Goal: Task Accomplishment & Management: Manage account settings

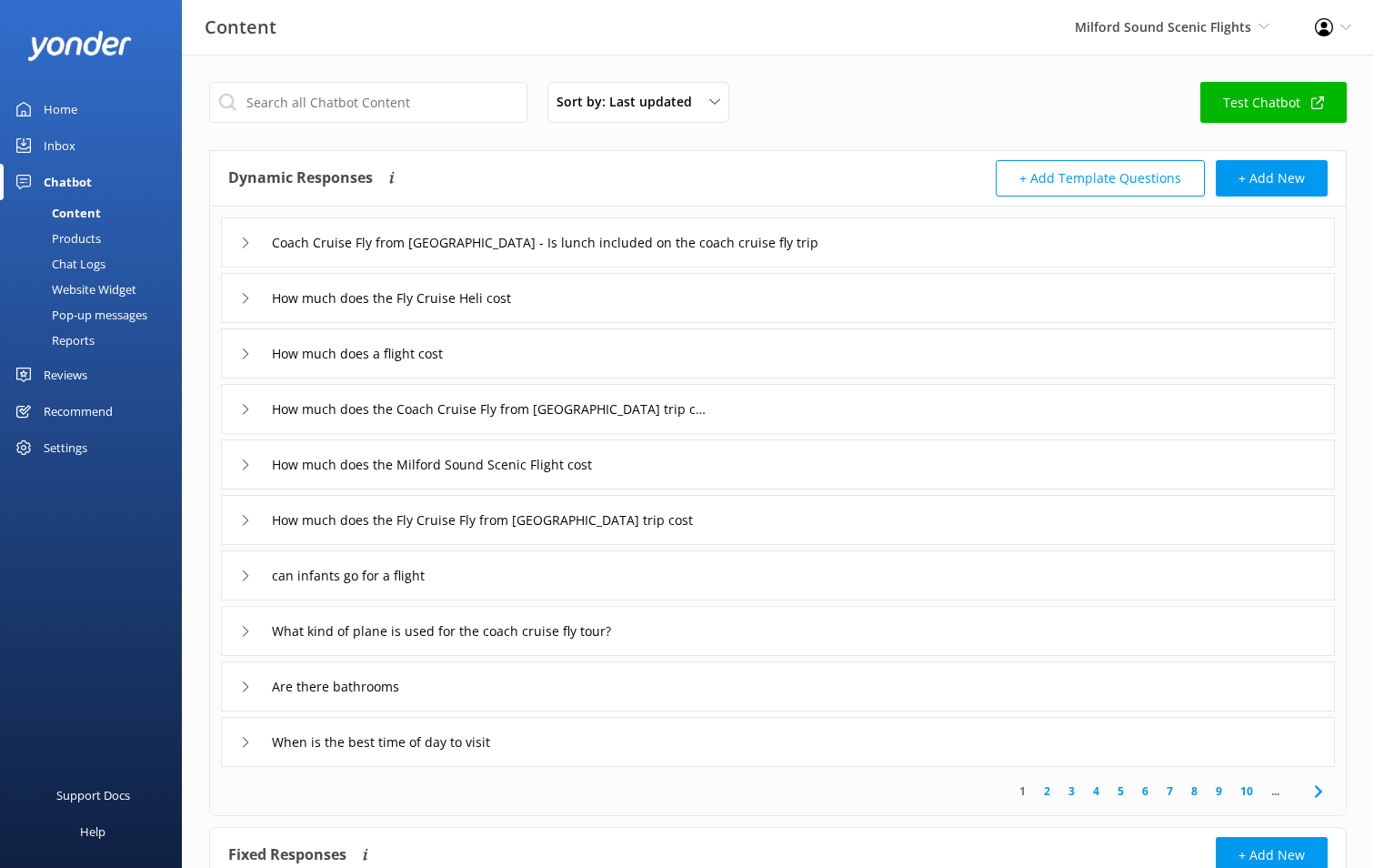
click at [63, 151] on div "Inbox" at bounding box center [60, 145] width 32 height 36
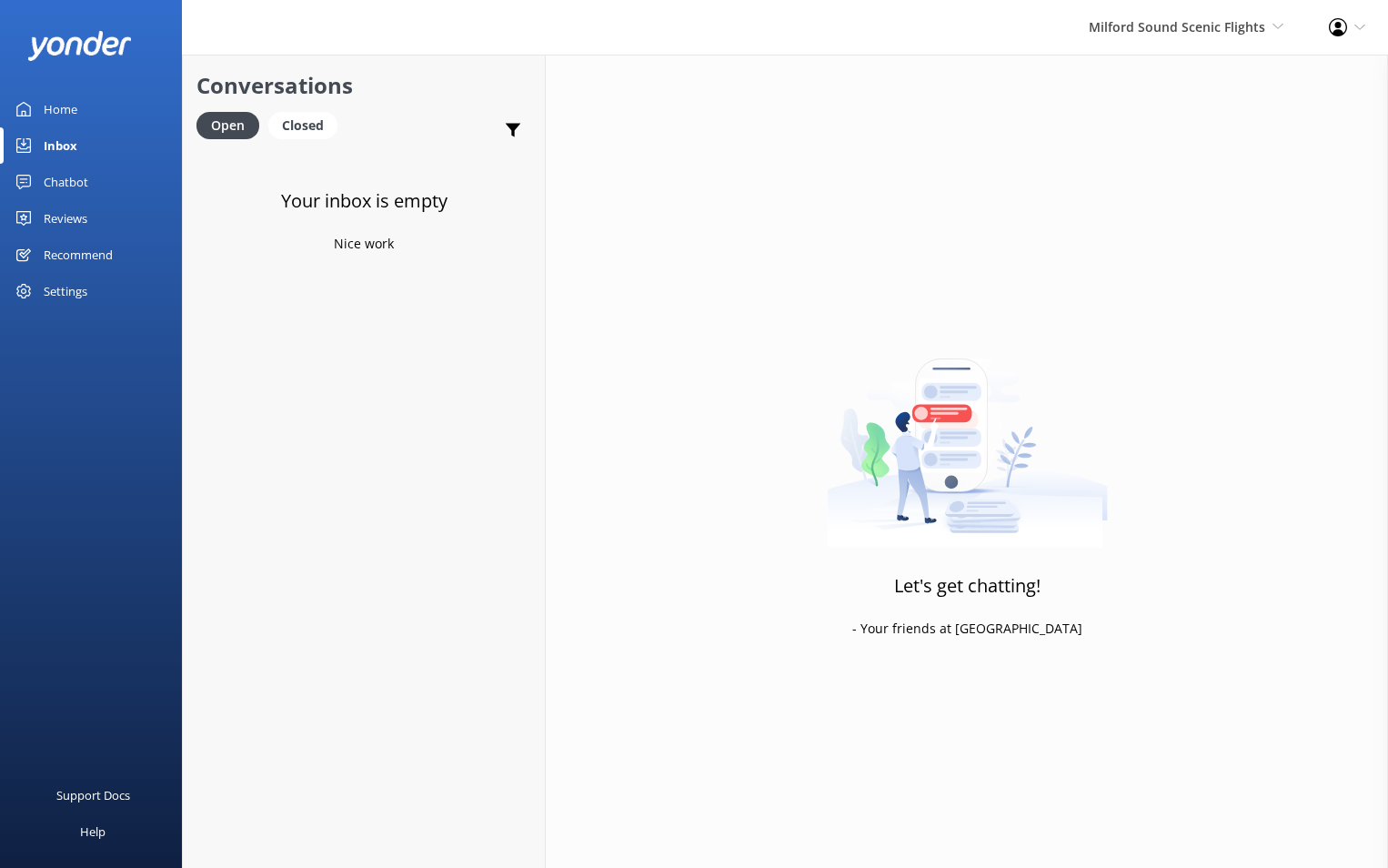
click at [91, 182] on link "Chatbot" at bounding box center [91, 181] width 182 height 36
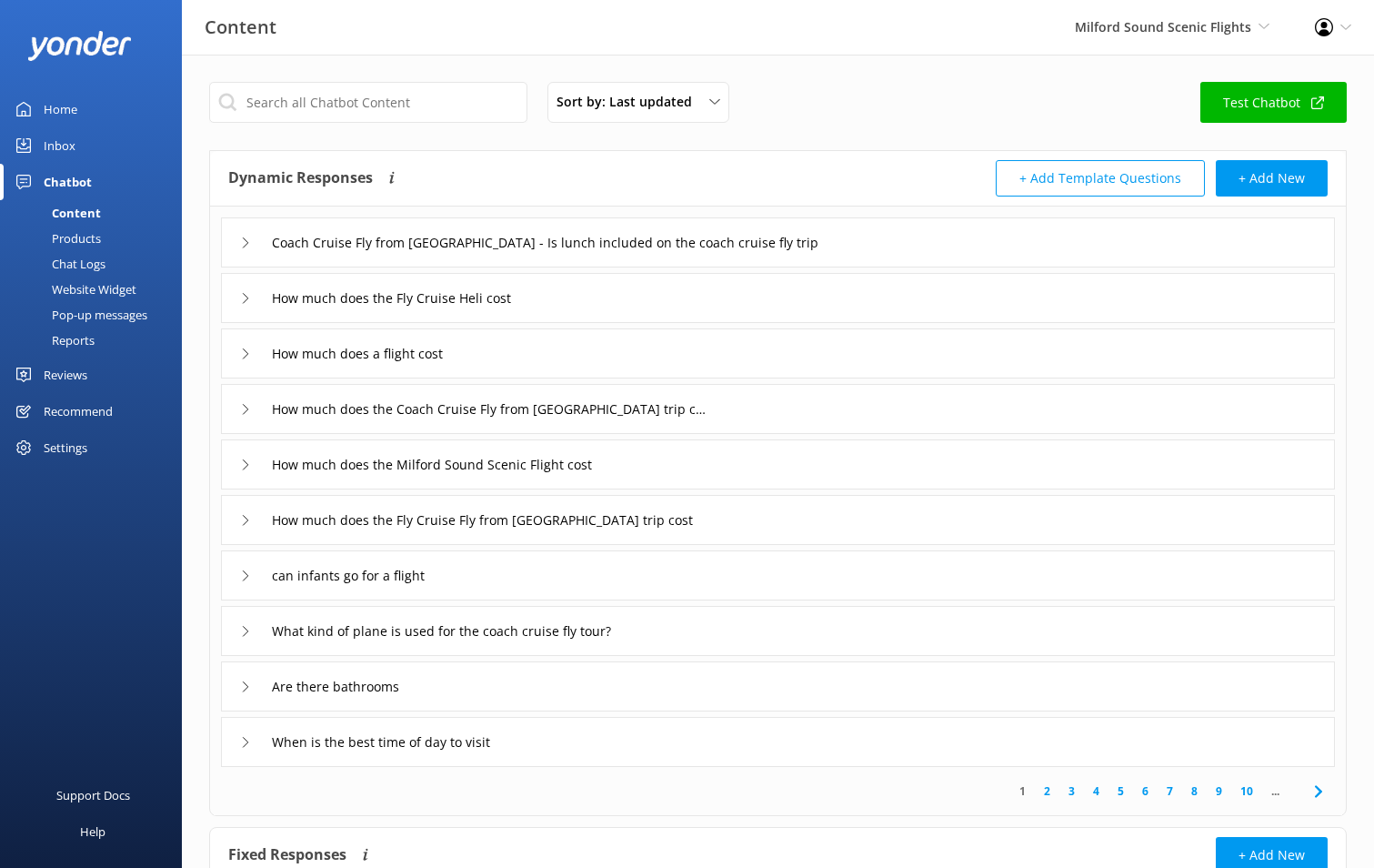
click at [84, 113] on link "Home" at bounding box center [91, 108] width 182 height 36
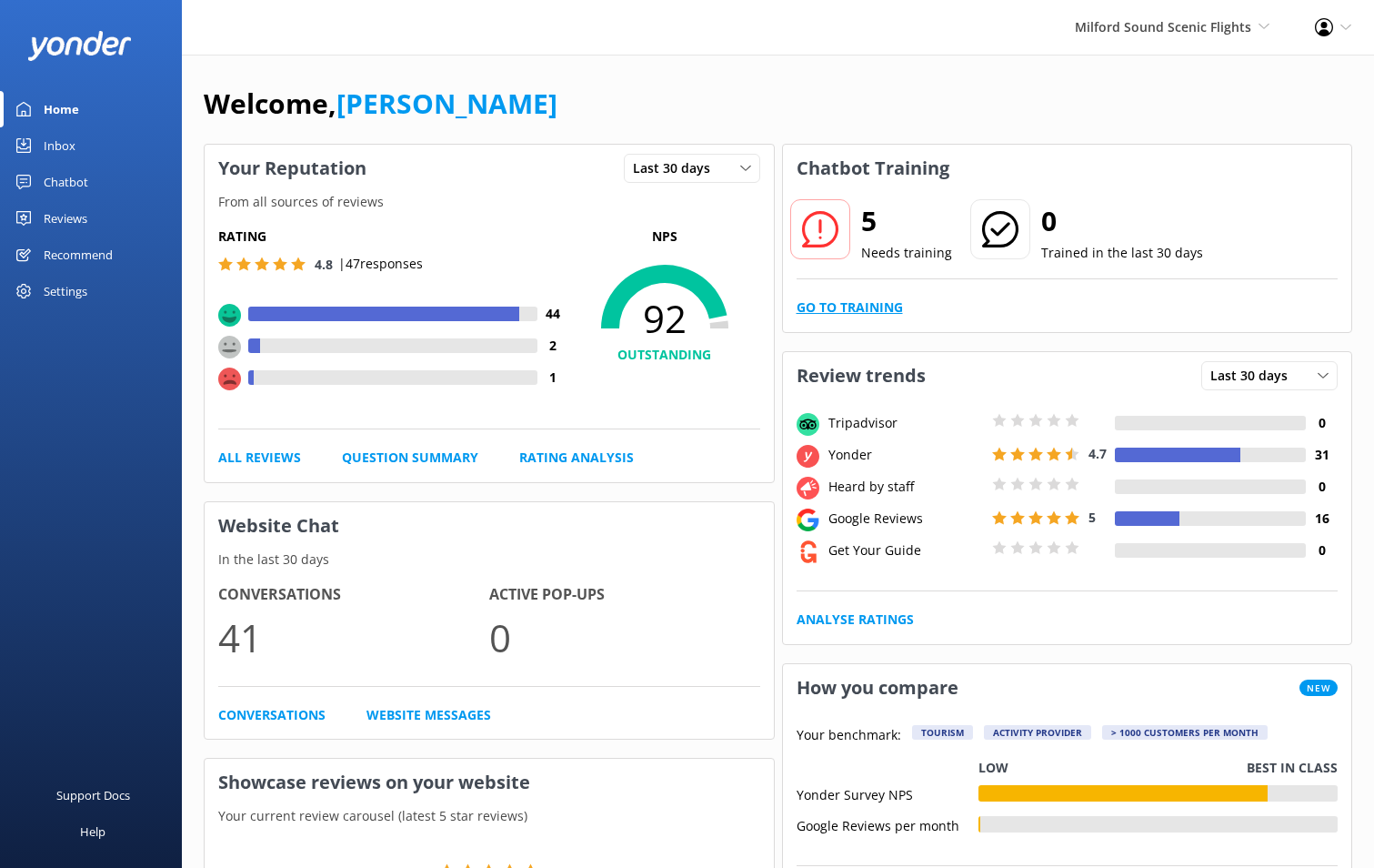
click at [891, 307] on link "Go to Training" at bounding box center [850, 307] width 106 height 20
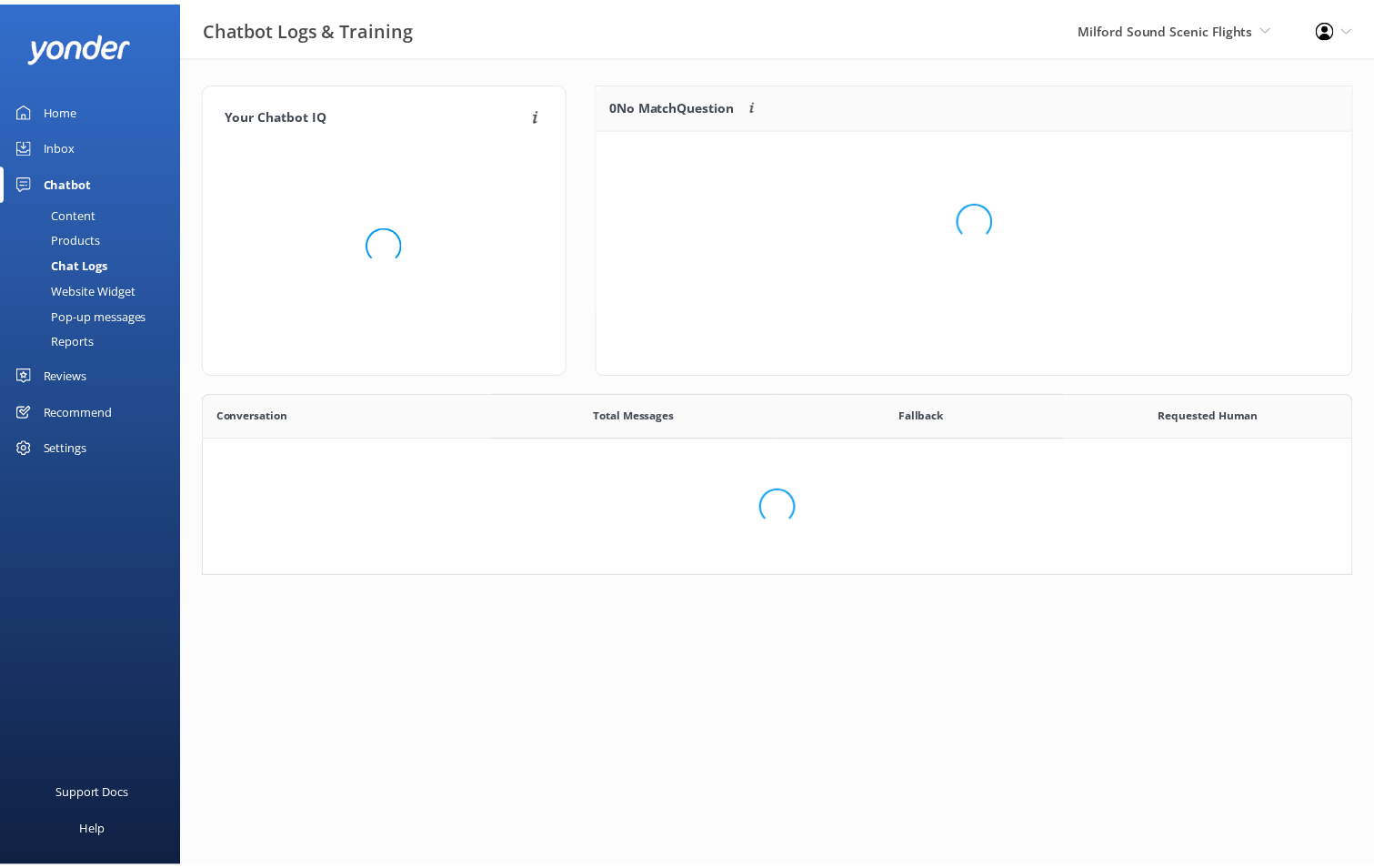
scroll to position [623, 1133]
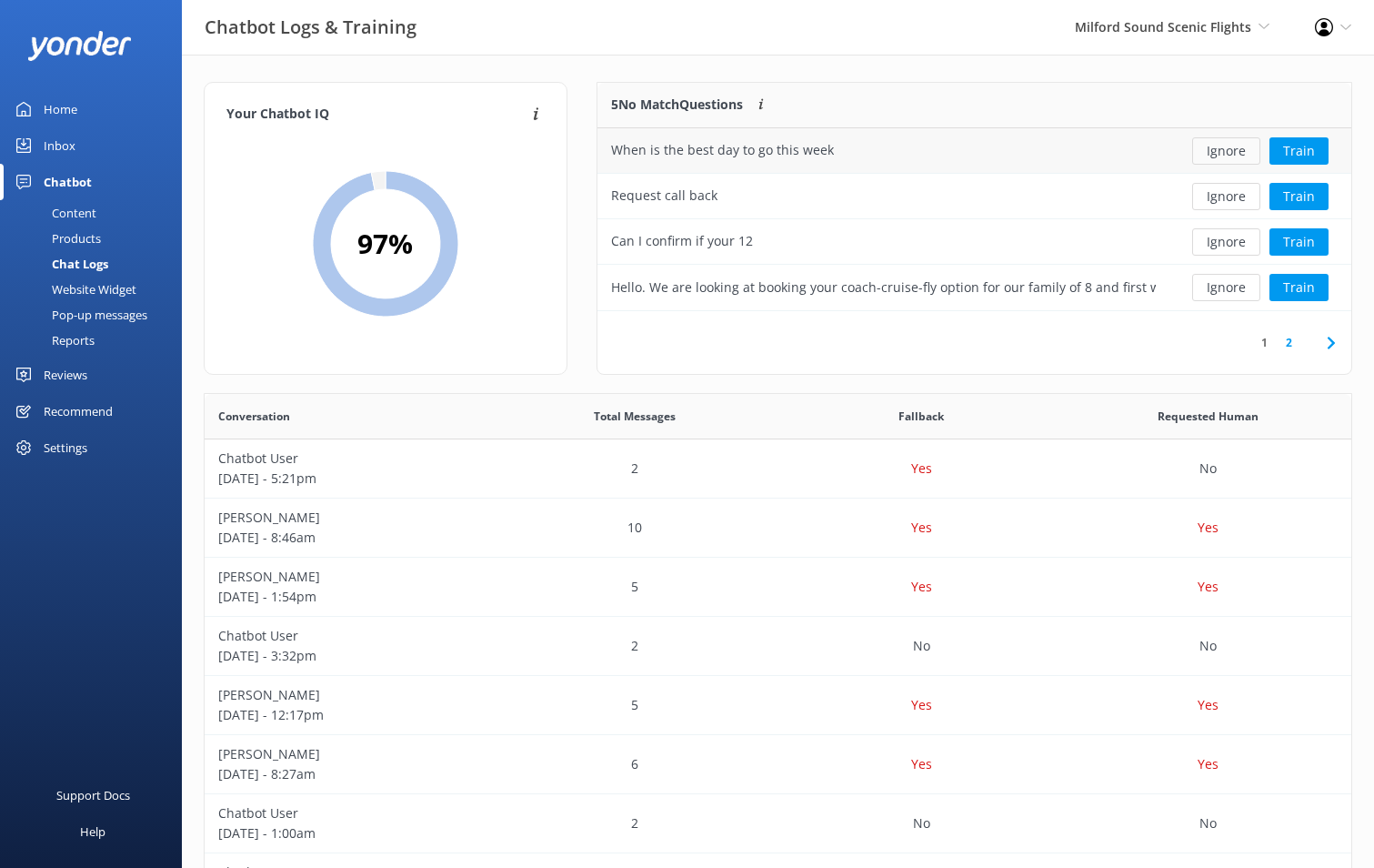
click at [1234, 159] on button "Ignore" at bounding box center [1226, 150] width 68 height 27
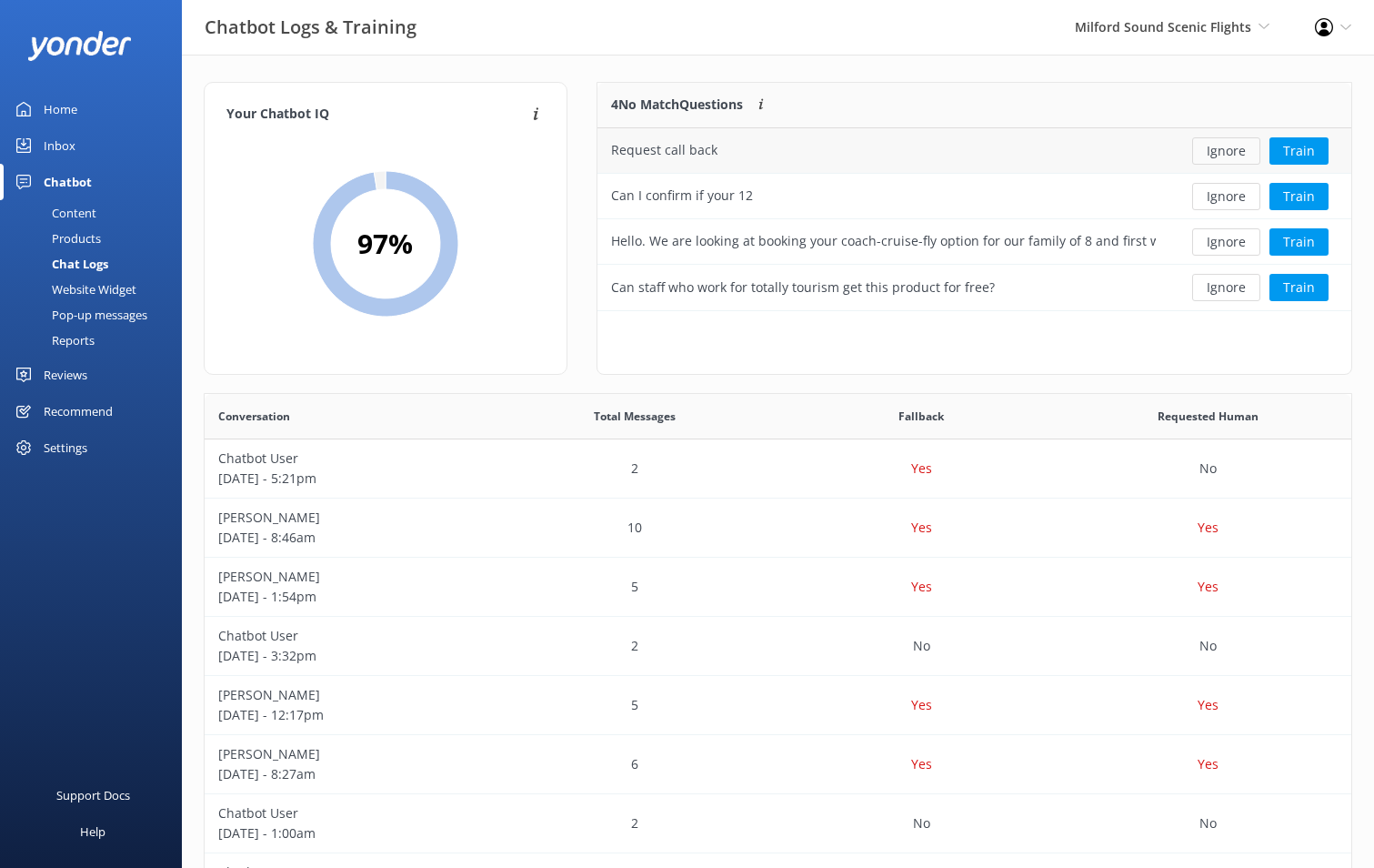
click at [1234, 158] on button "Ignore" at bounding box center [1226, 150] width 68 height 27
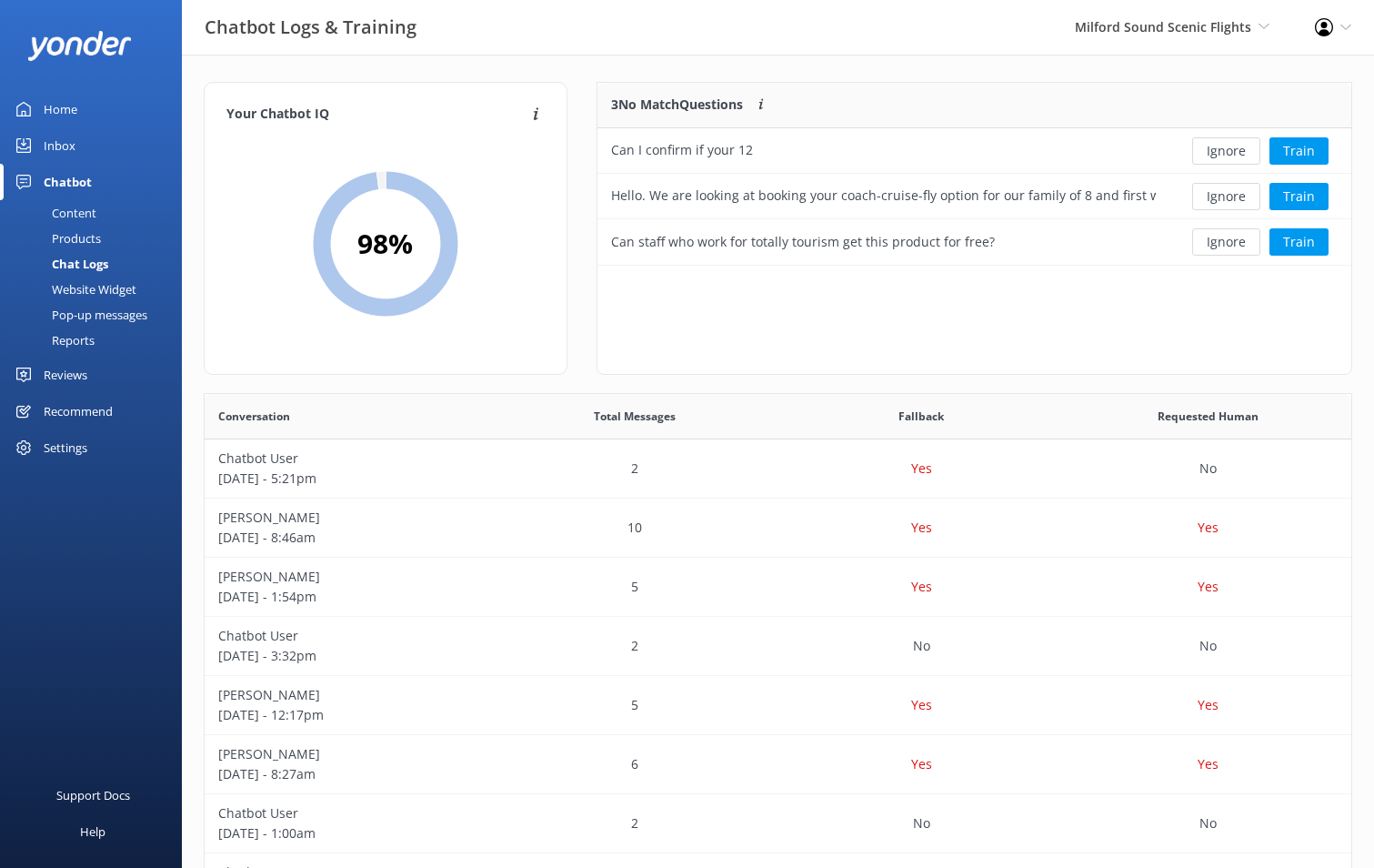
scroll to position [169, 741]
click at [1234, 158] on button "Ignore" at bounding box center [1226, 150] width 68 height 27
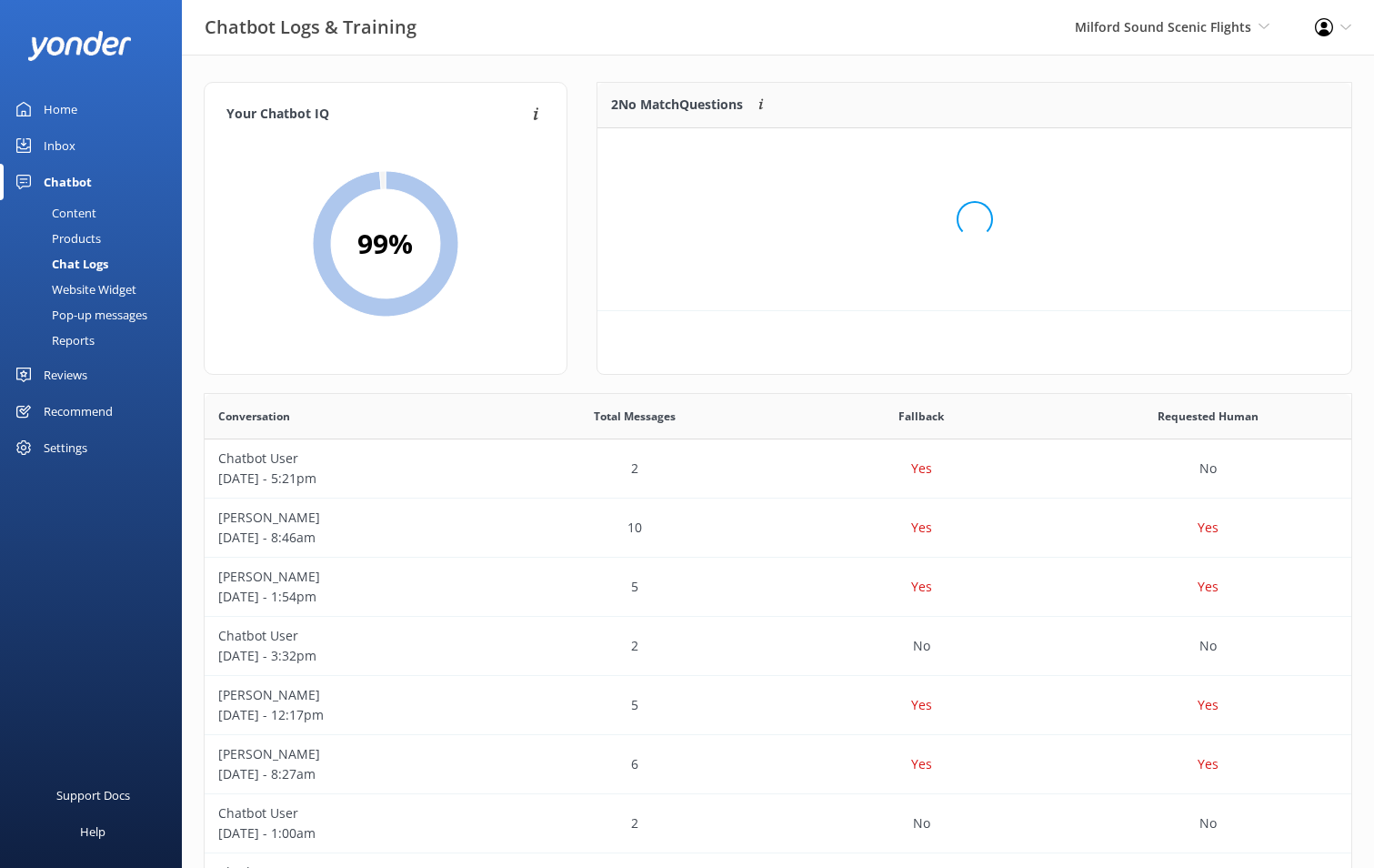
scroll to position [124, 741]
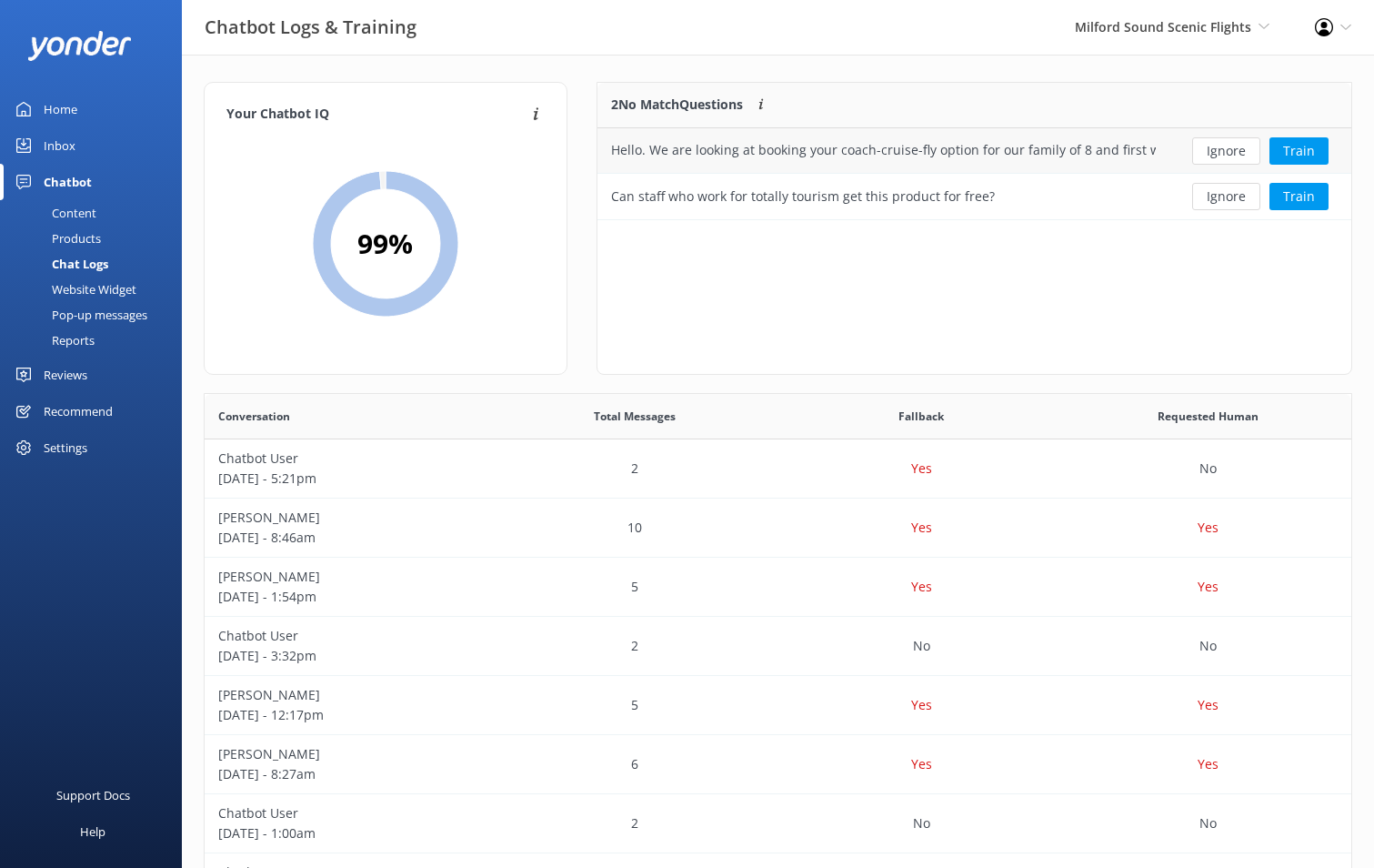
click at [1234, 157] on button "Ignore" at bounding box center [1226, 150] width 68 height 27
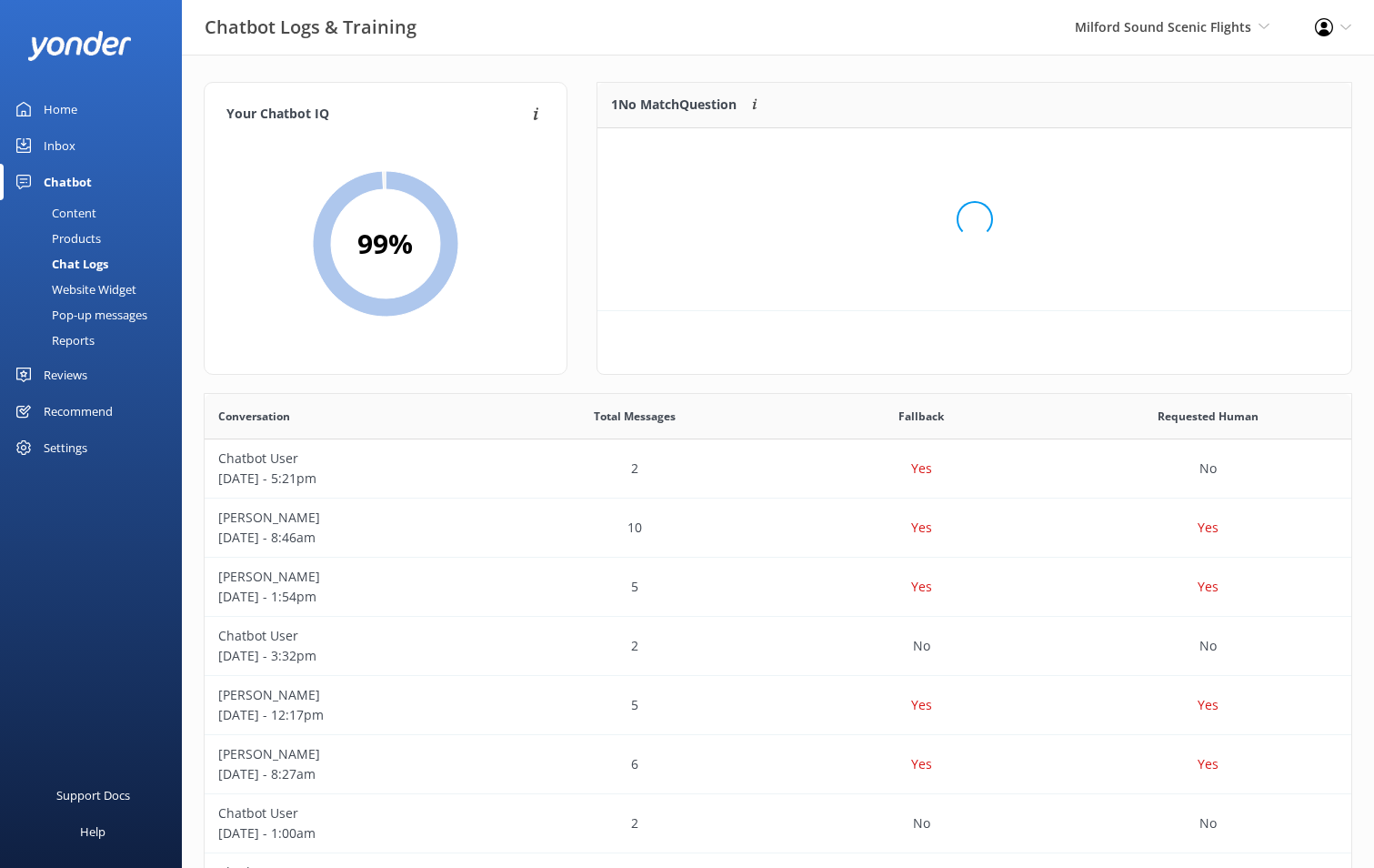
scroll to position [78, 741]
click at [1234, 156] on button "Ignore" at bounding box center [1226, 150] width 68 height 27
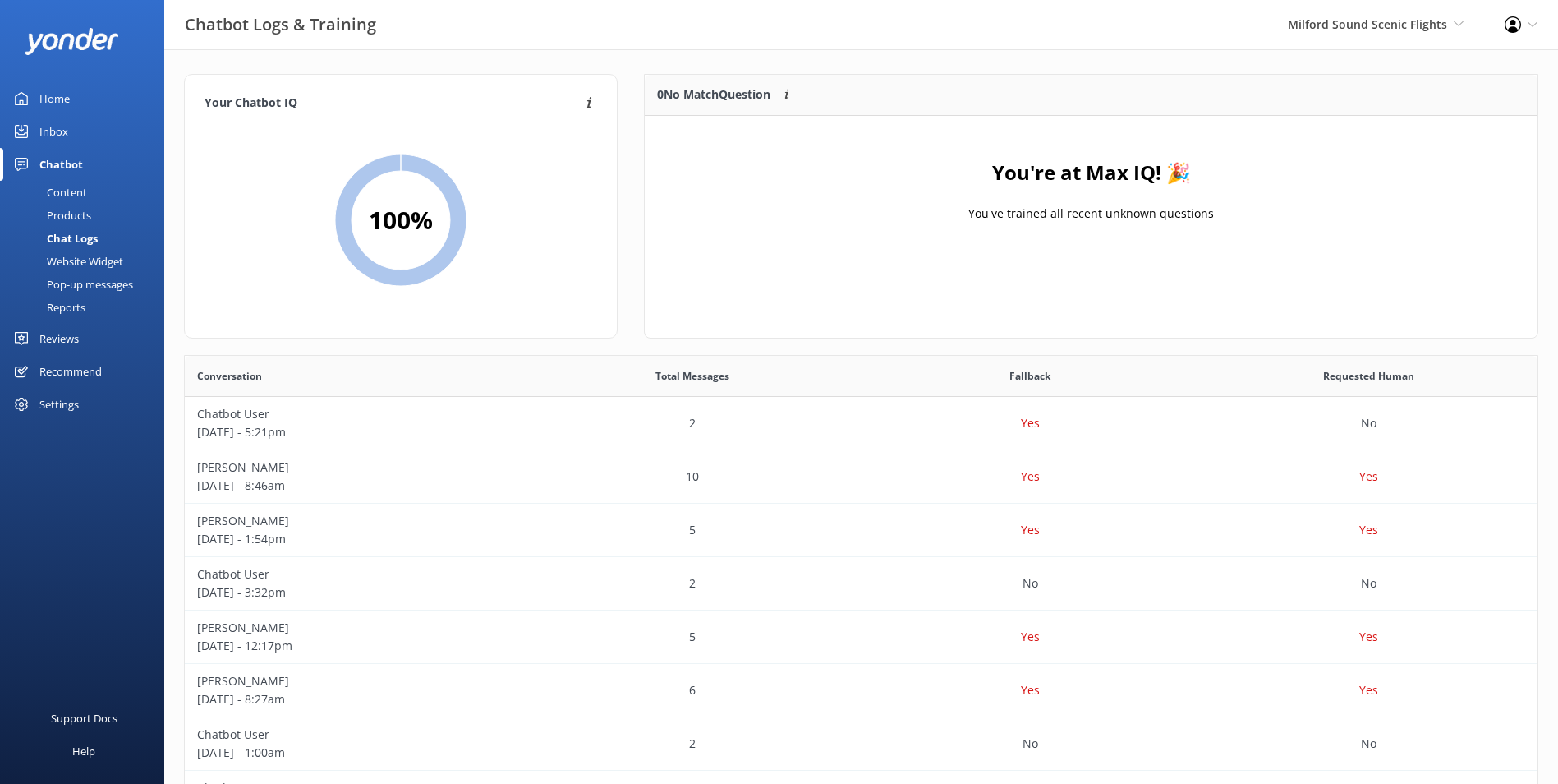
scroll to position [563, 1340]
click at [94, 99] on link "Home" at bounding box center [82, 98] width 164 height 33
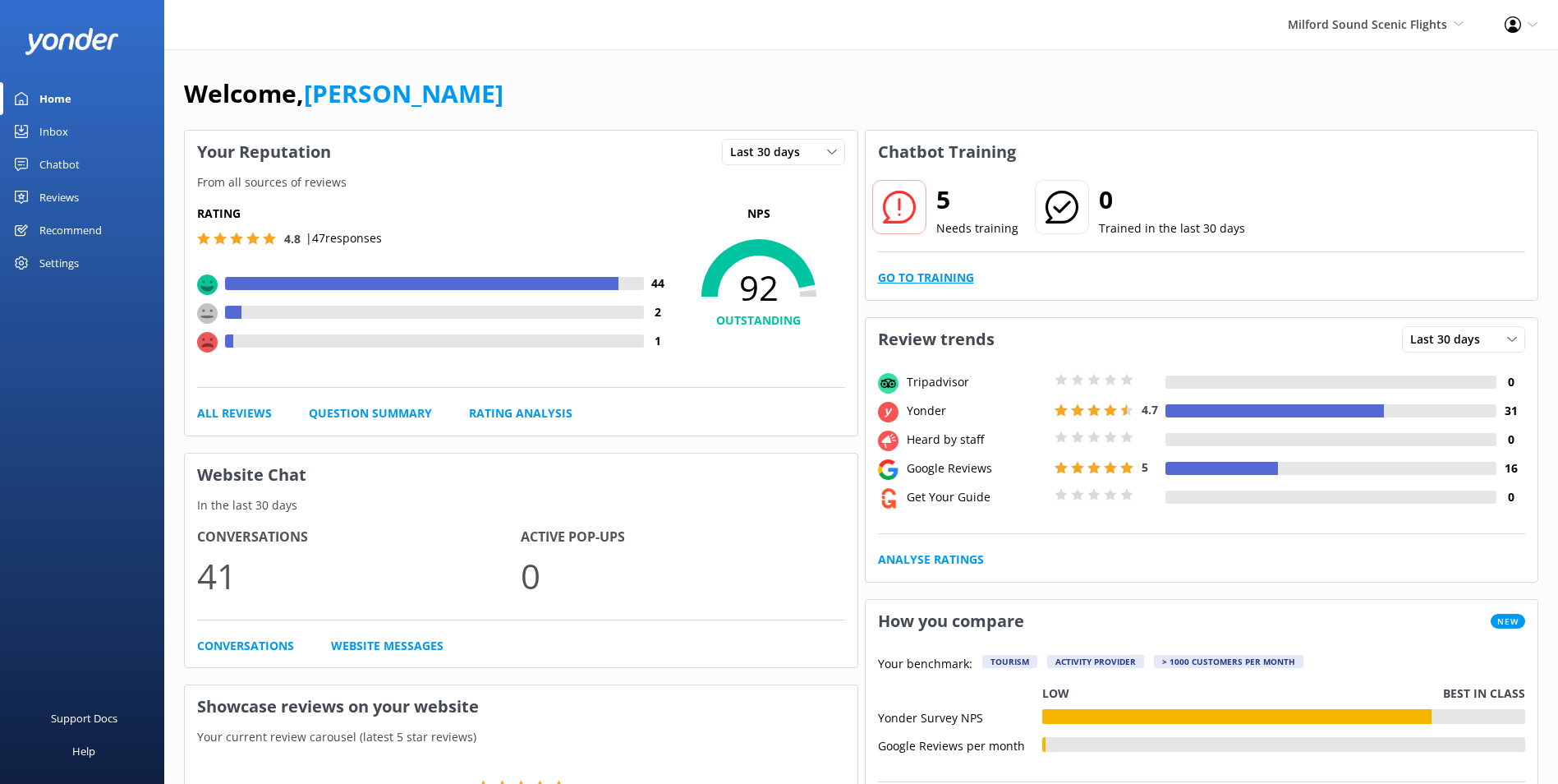
click at [935, 272] on link "Go to Training" at bounding box center [927, 277] width 96 height 18
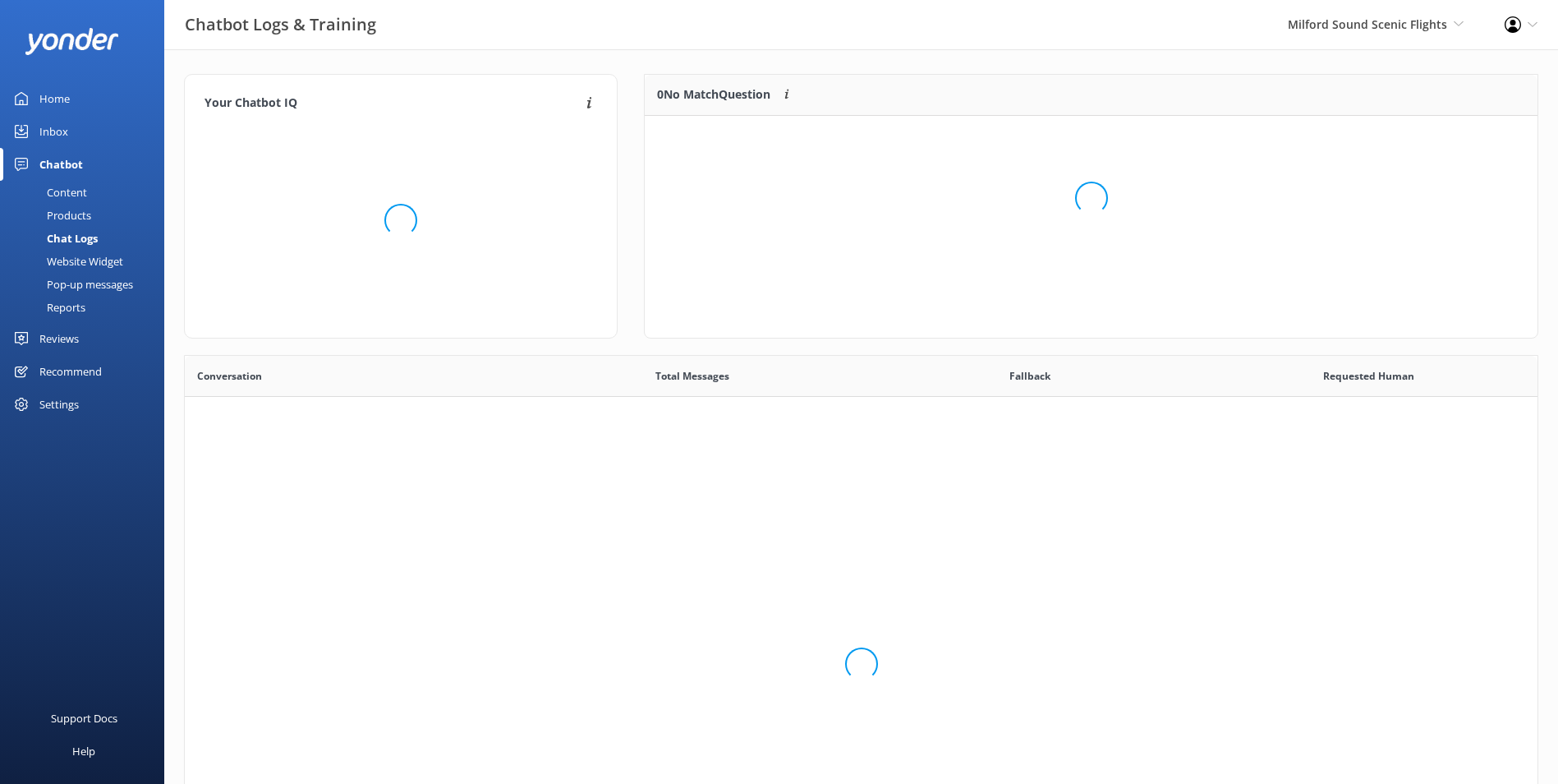
scroll to position [563, 1340]
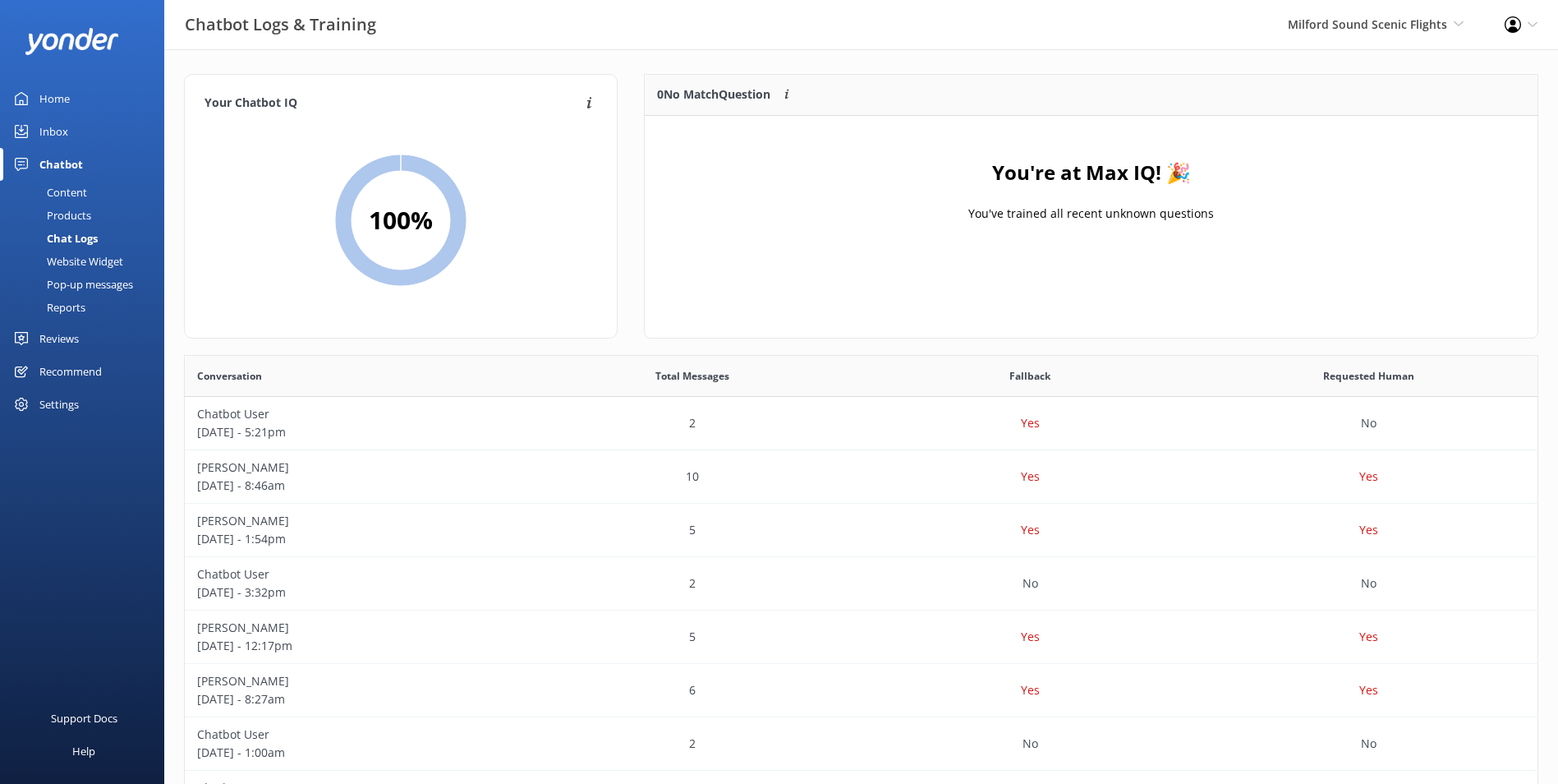
click at [92, 97] on link "Home" at bounding box center [82, 98] width 164 height 33
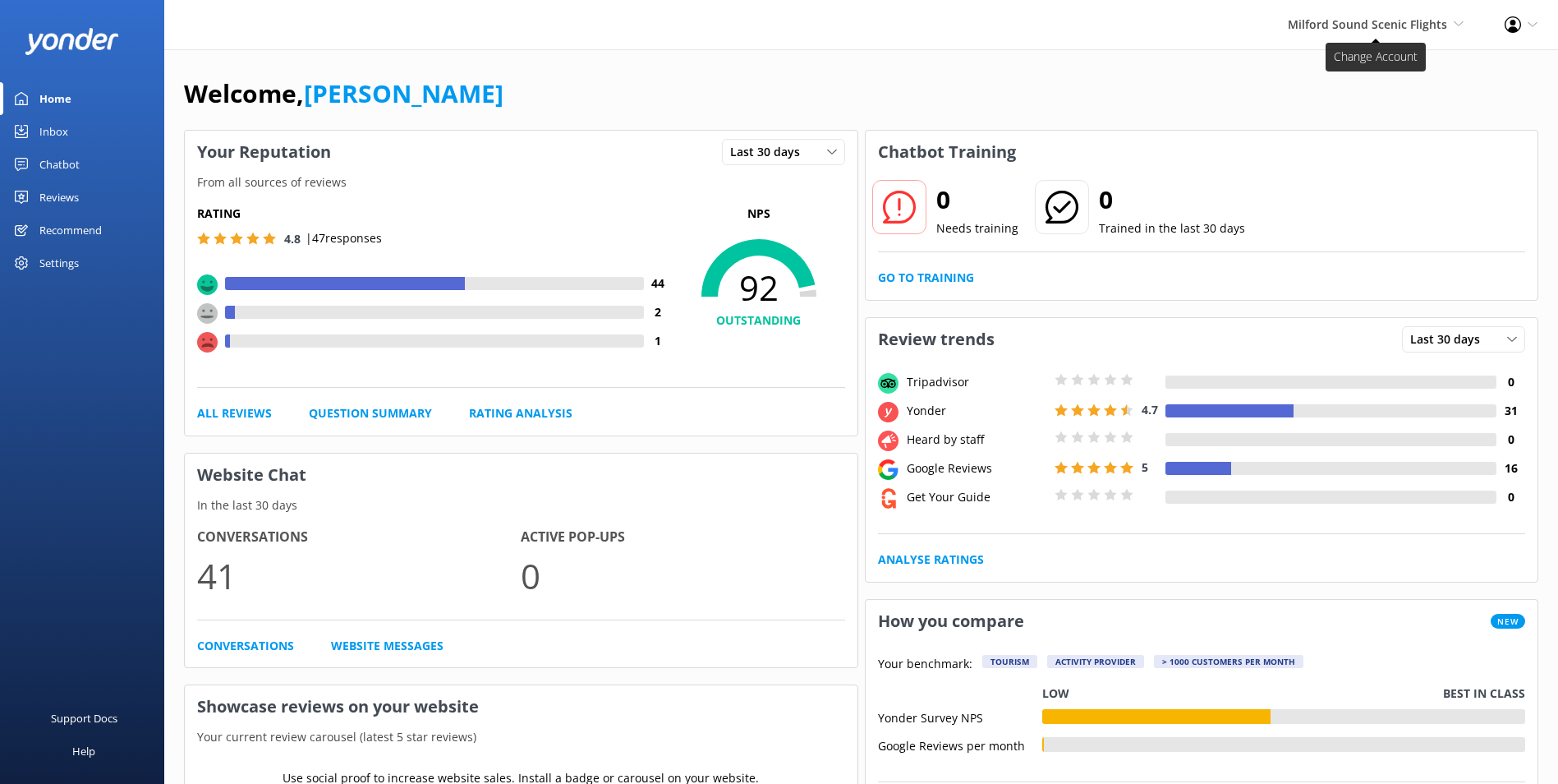
click at [1253, 27] on span "Milford Sound Scenic Flights" at bounding box center [1367, 24] width 159 height 16
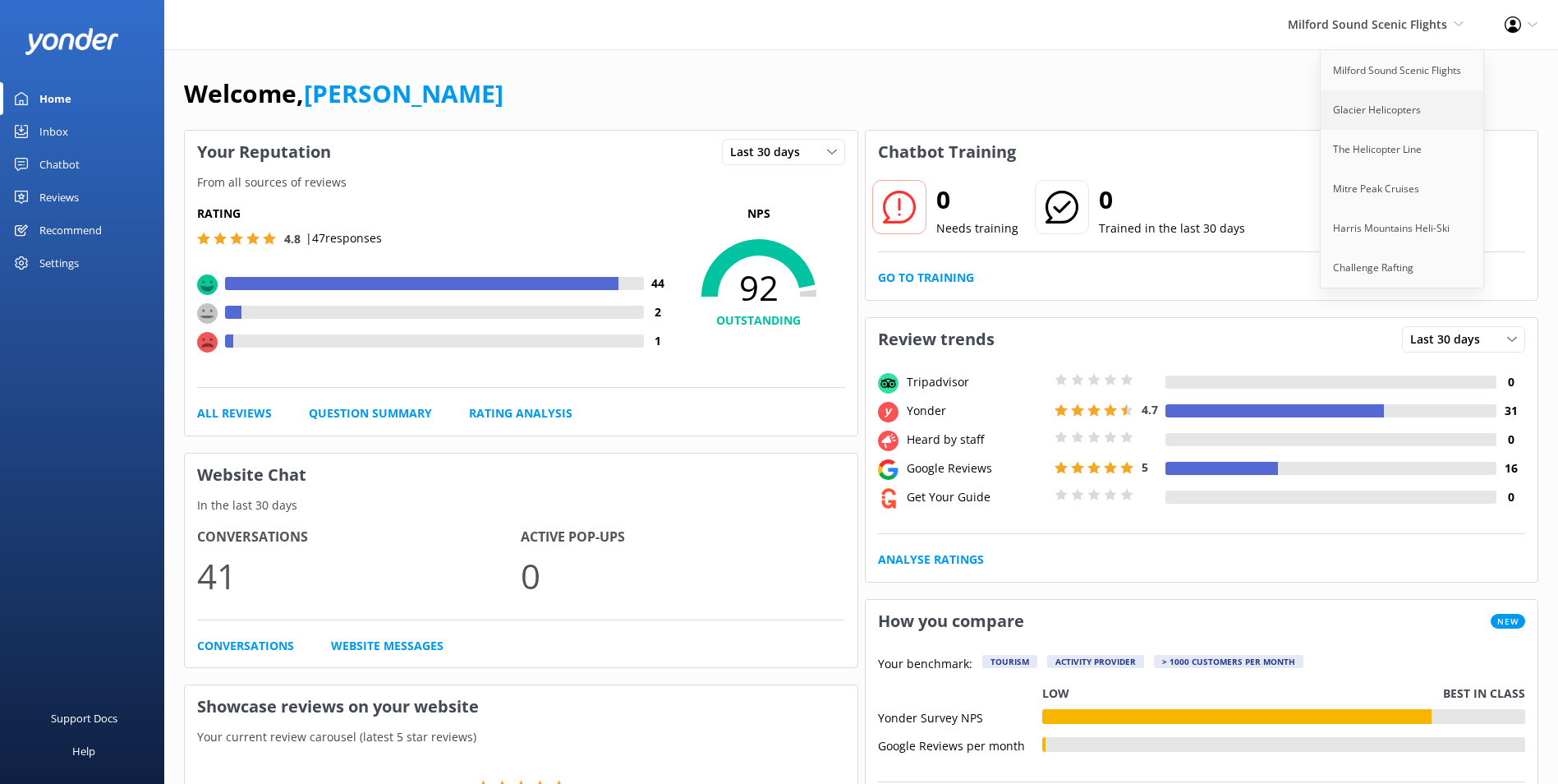
click at [1253, 126] on link "Glacier Helicopters" at bounding box center [1403, 110] width 164 height 40
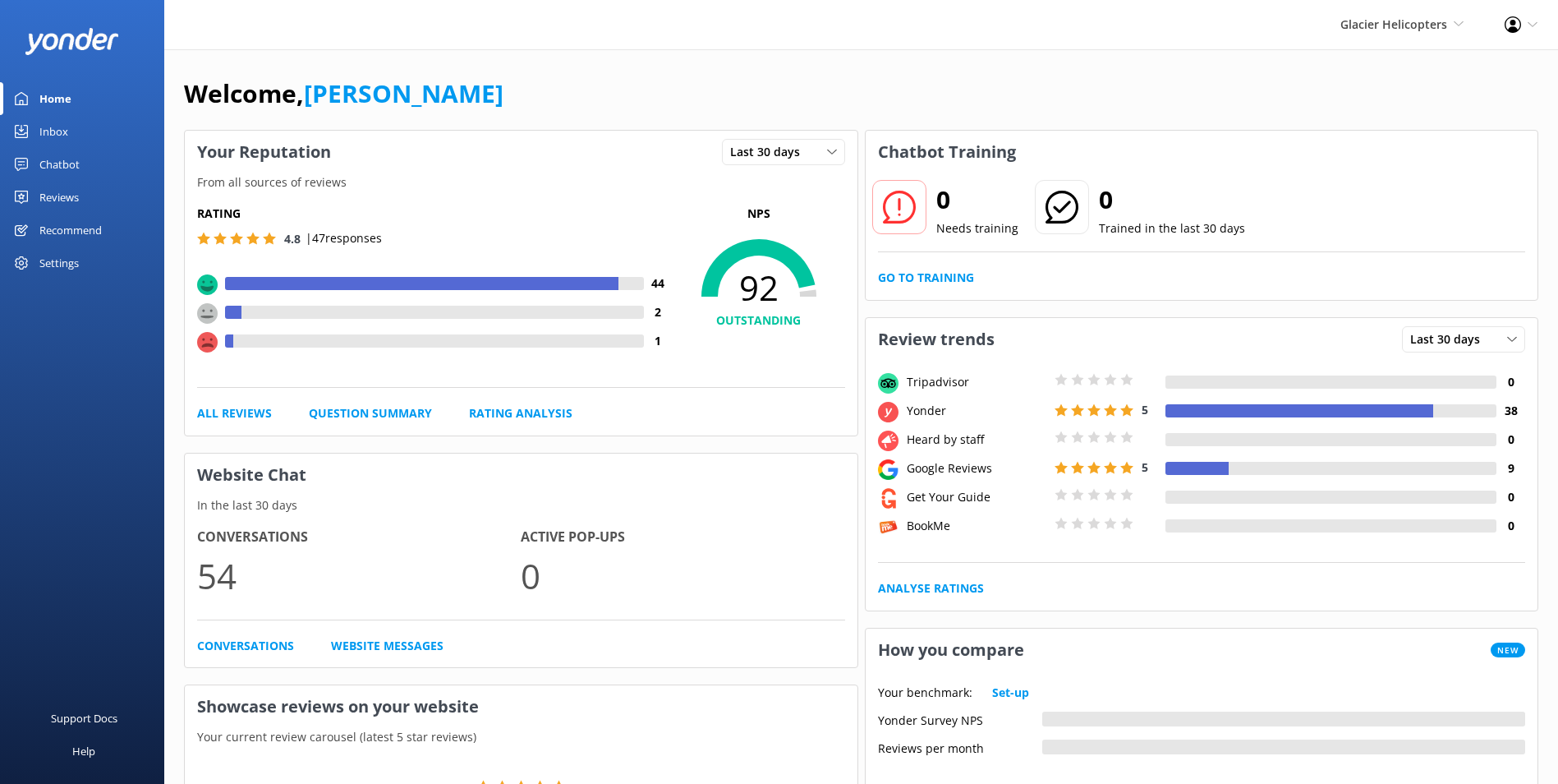
click at [104, 132] on link "Inbox" at bounding box center [82, 131] width 164 height 33
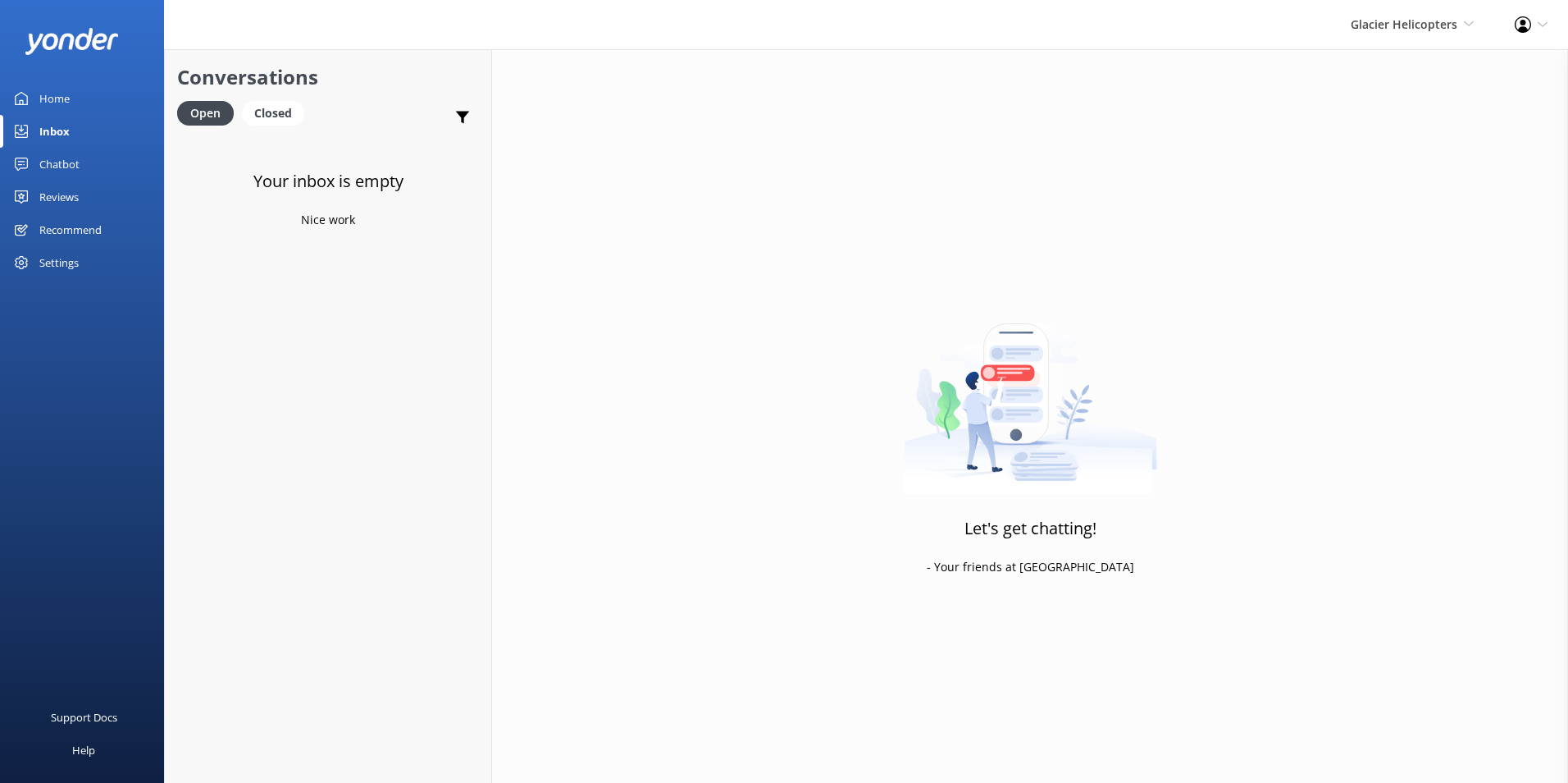
click at [1251, 37] on div "Glacier Helicopters Milford Sound Scenic Flights Glacier Helicopters The Helico…" at bounding box center [1411, 24] width 164 height 49
click at [1251, 151] on link "The Helicopter Line" at bounding box center [1412, 149] width 164 height 40
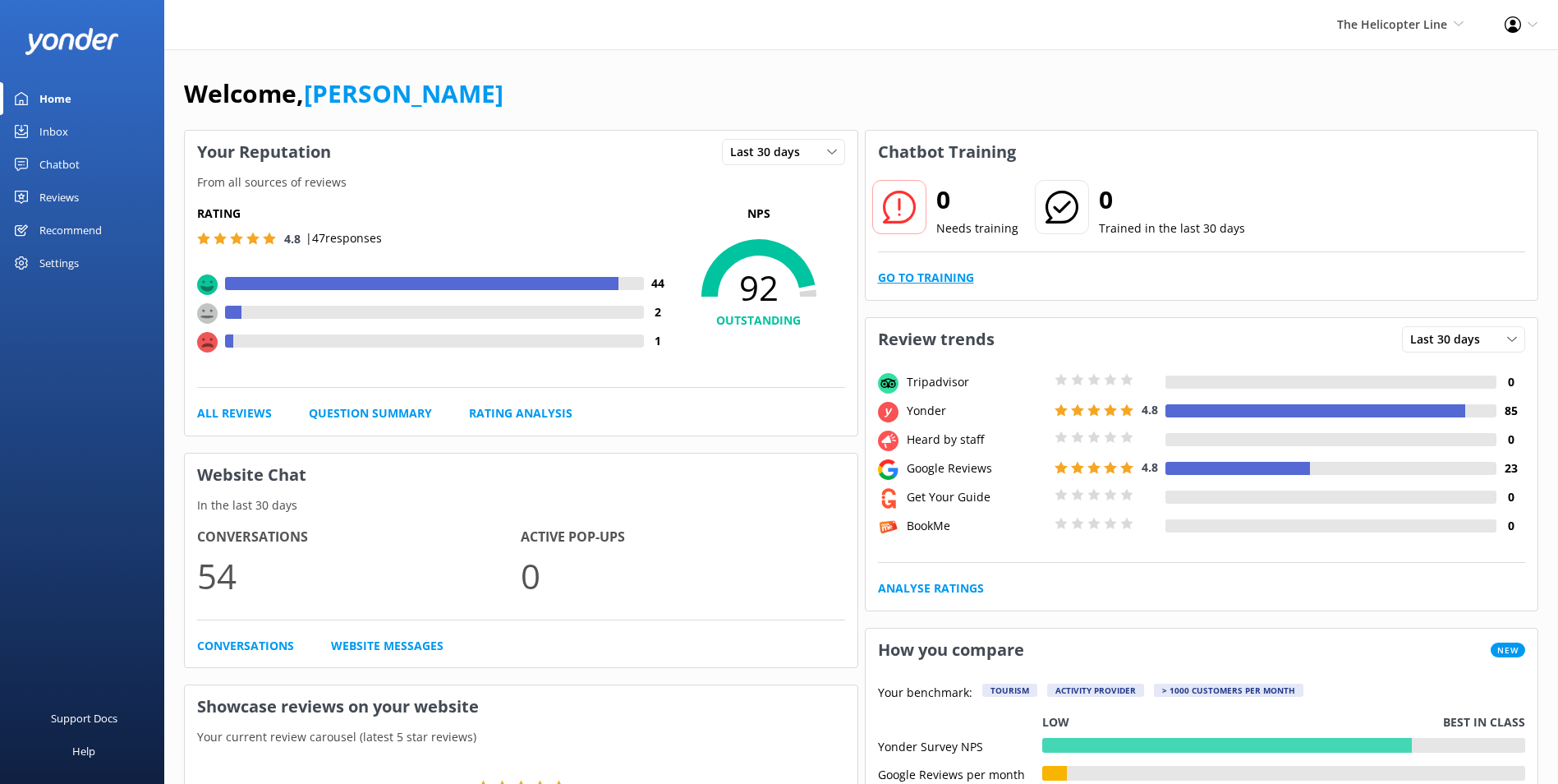
click at [961, 272] on link "Go to Training" at bounding box center [927, 277] width 96 height 18
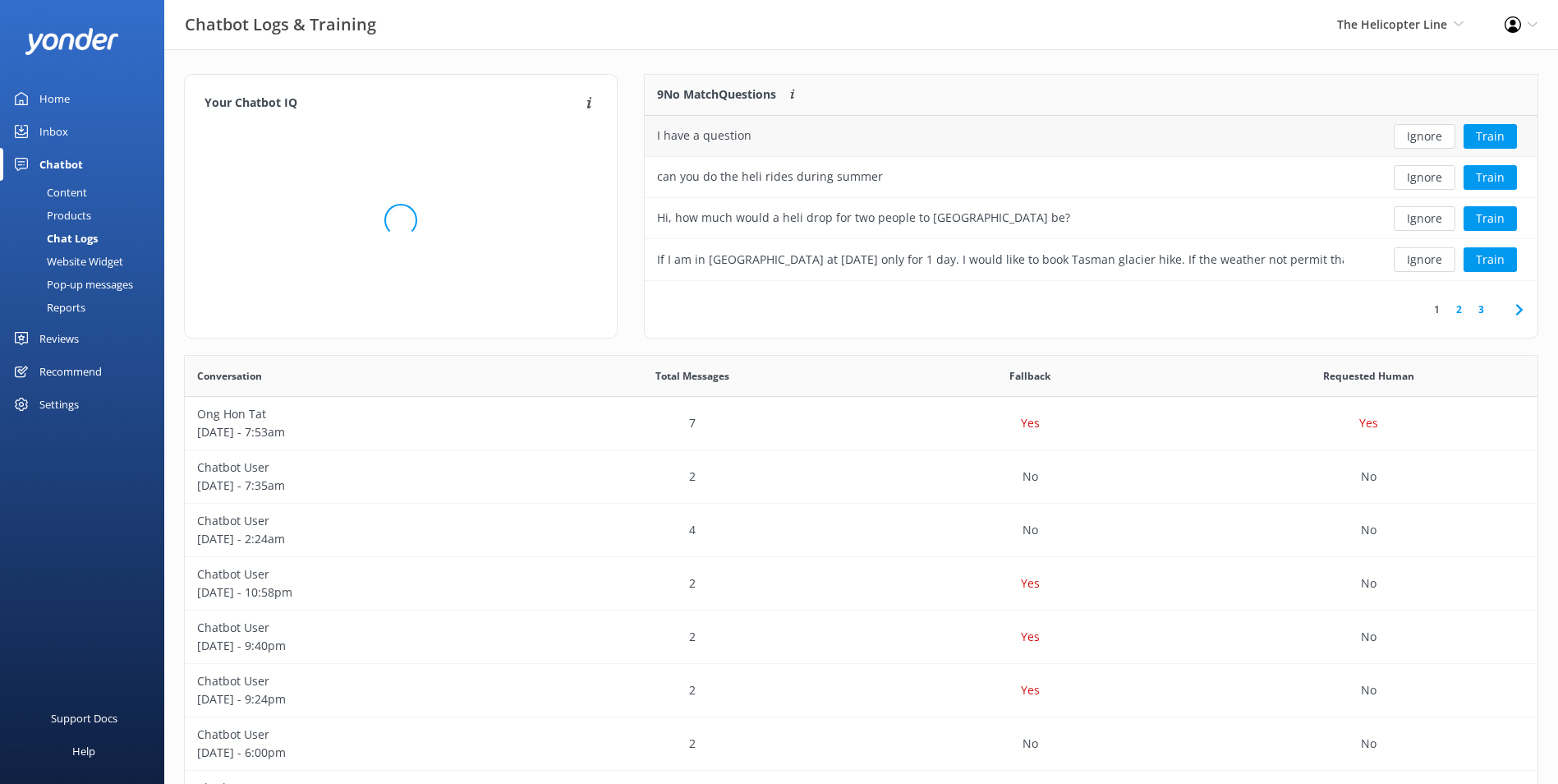
scroll to position [194, 880]
click at [1253, 143] on button "Ignore" at bounding box center [1424, 136] width 62 height 24
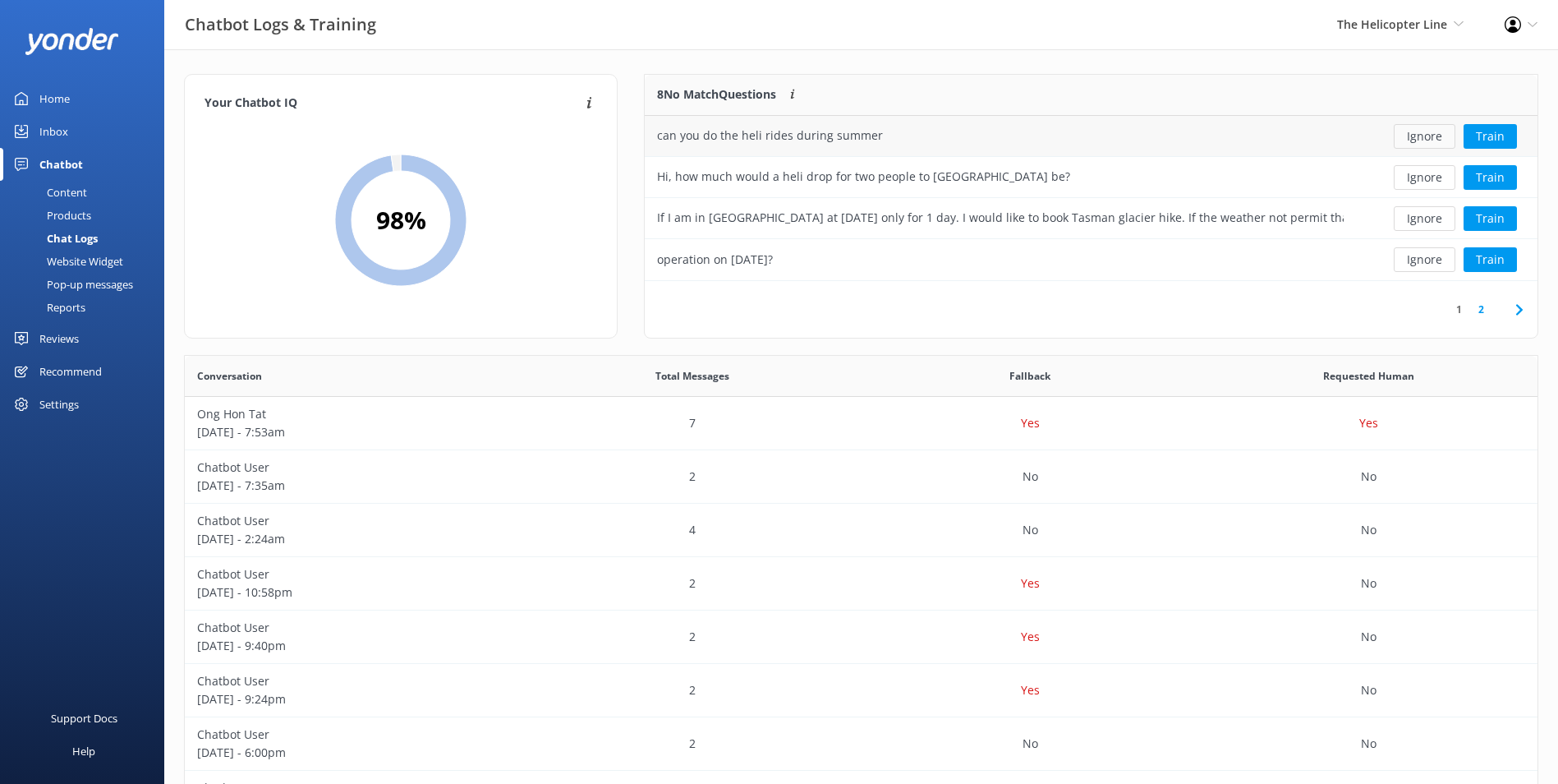
click at [1253, 142] on button "Ignore" at bounding box center [1424, 136] width 62 height 24
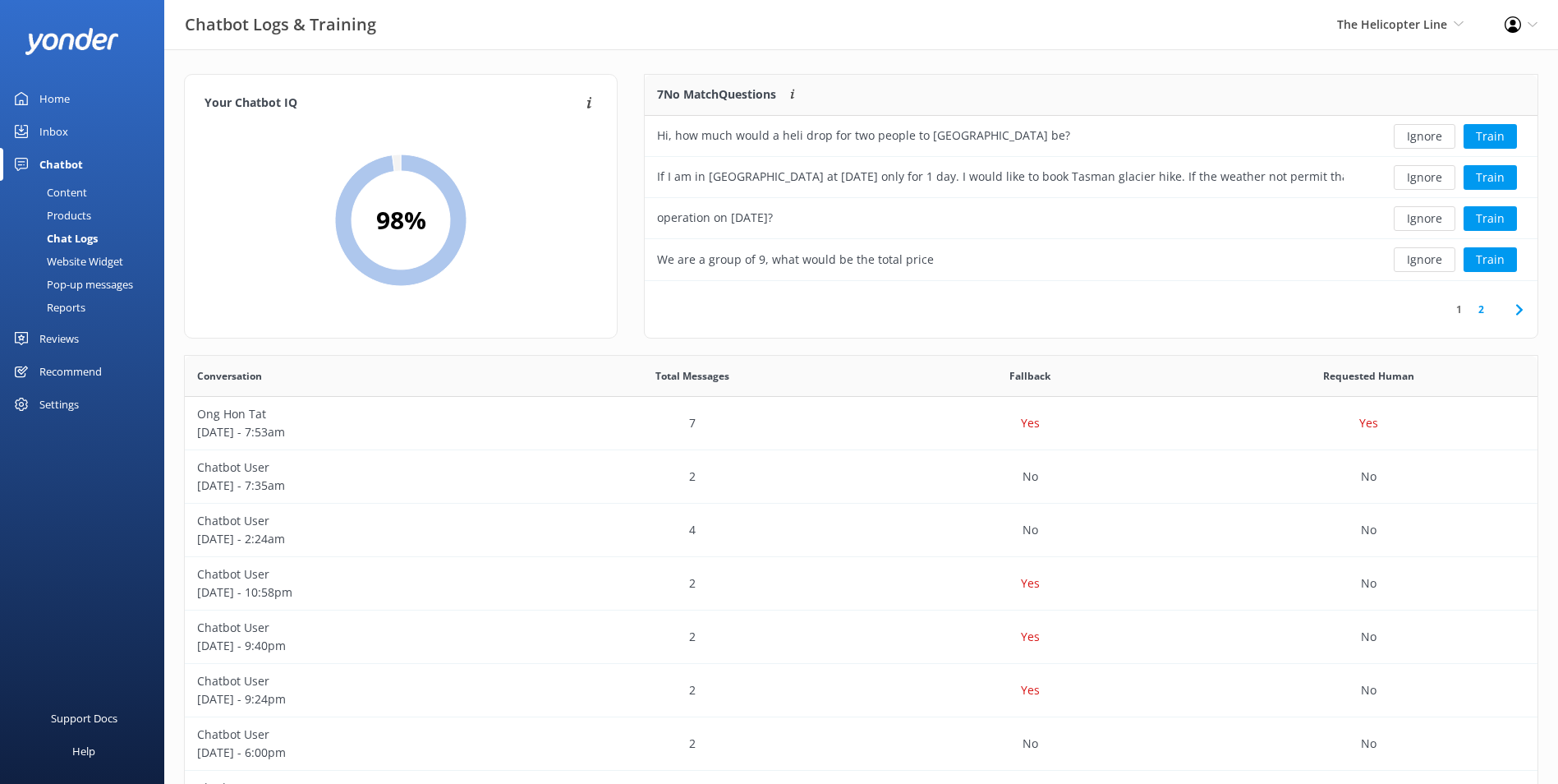
click at [1253, 142] on button "Ignore" at bounding box center [1424, 136] width 62 height 24
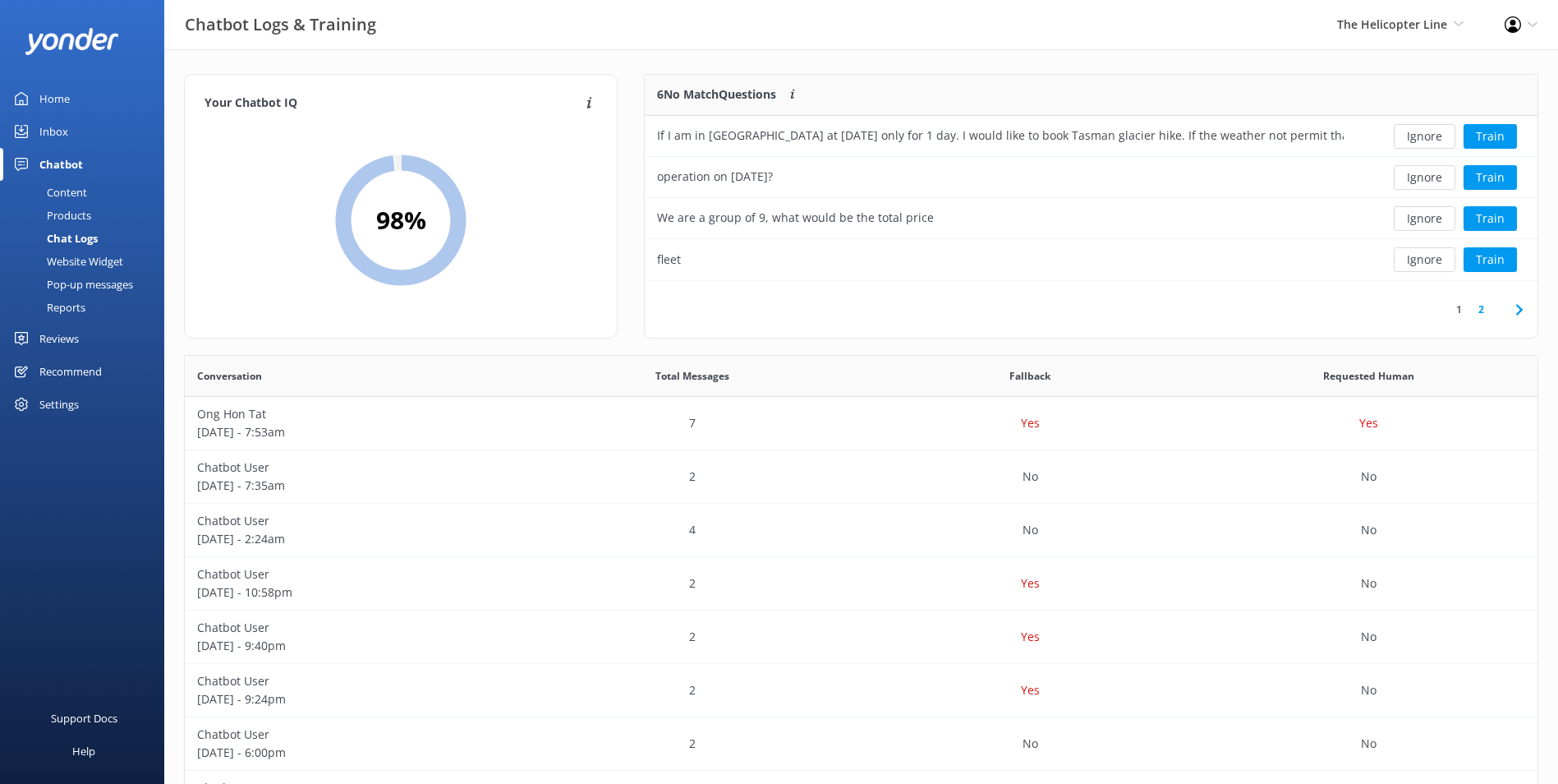
click at [1253, 142] on button "Ignore" at bounding box center [1424, 136] width 62 height 24
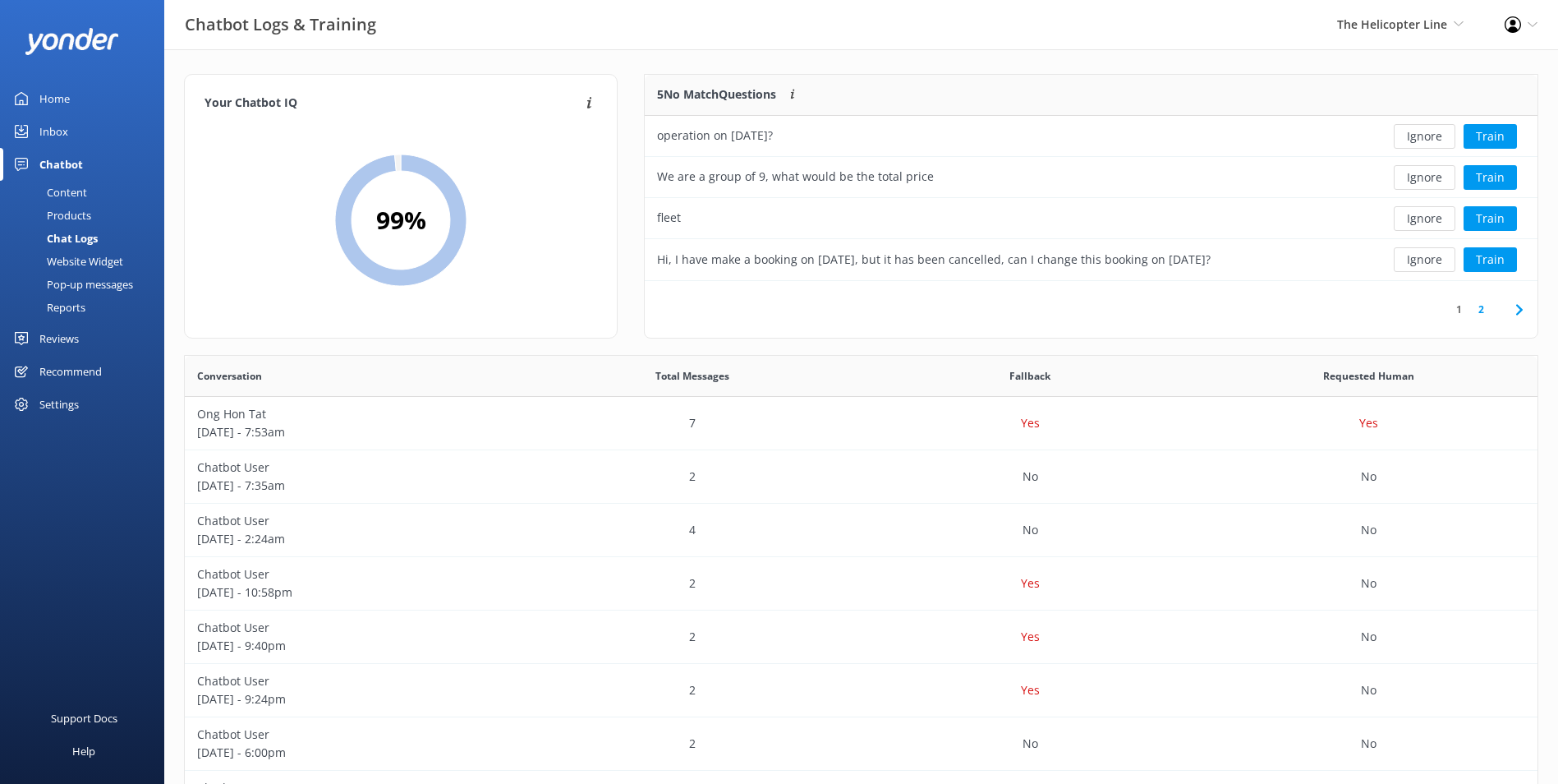
click at [1253, 142] on button "Ignore" at bounding box center [1424, 136] width 62 height 24
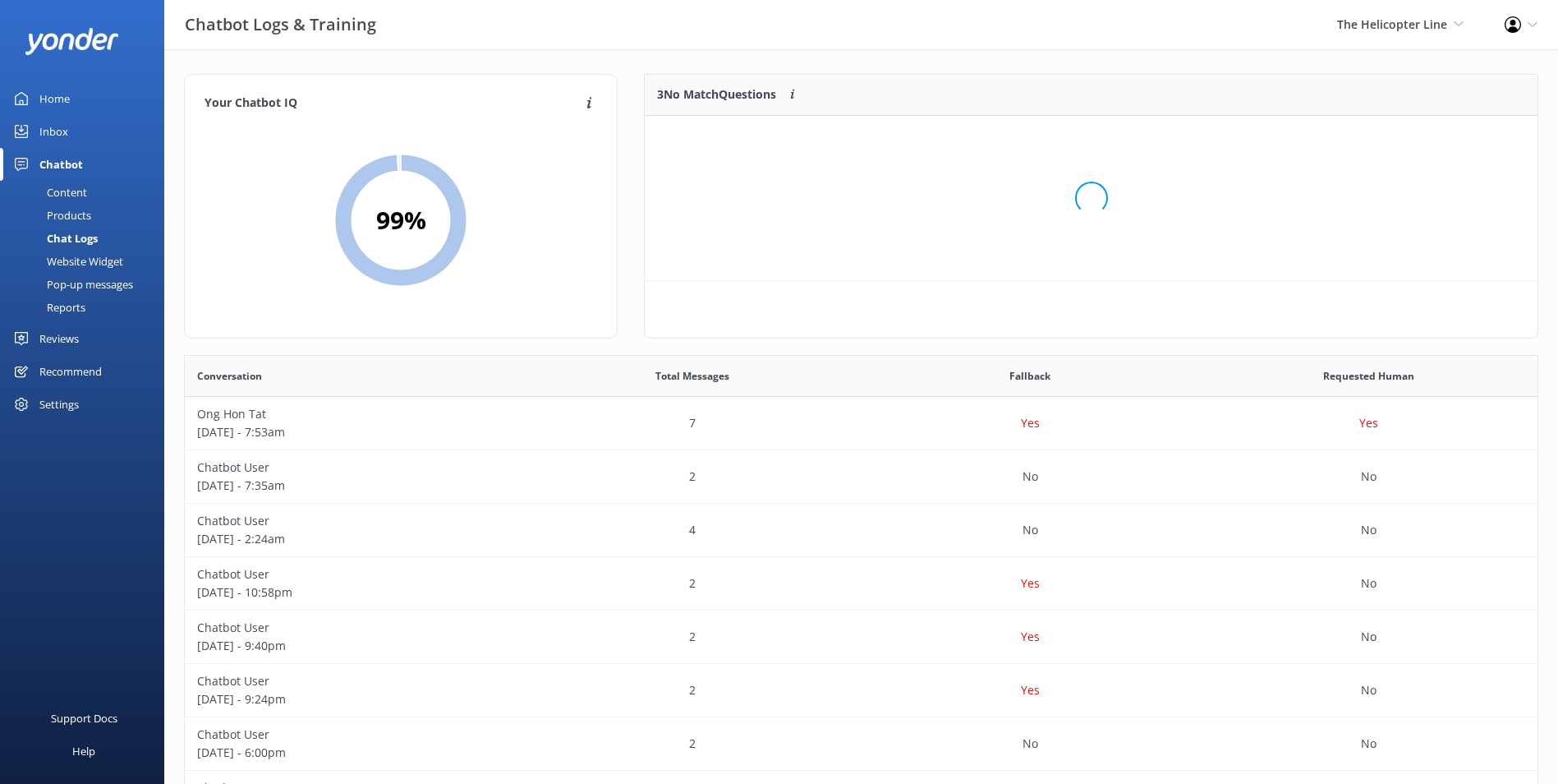
scroll to position [153, 880]
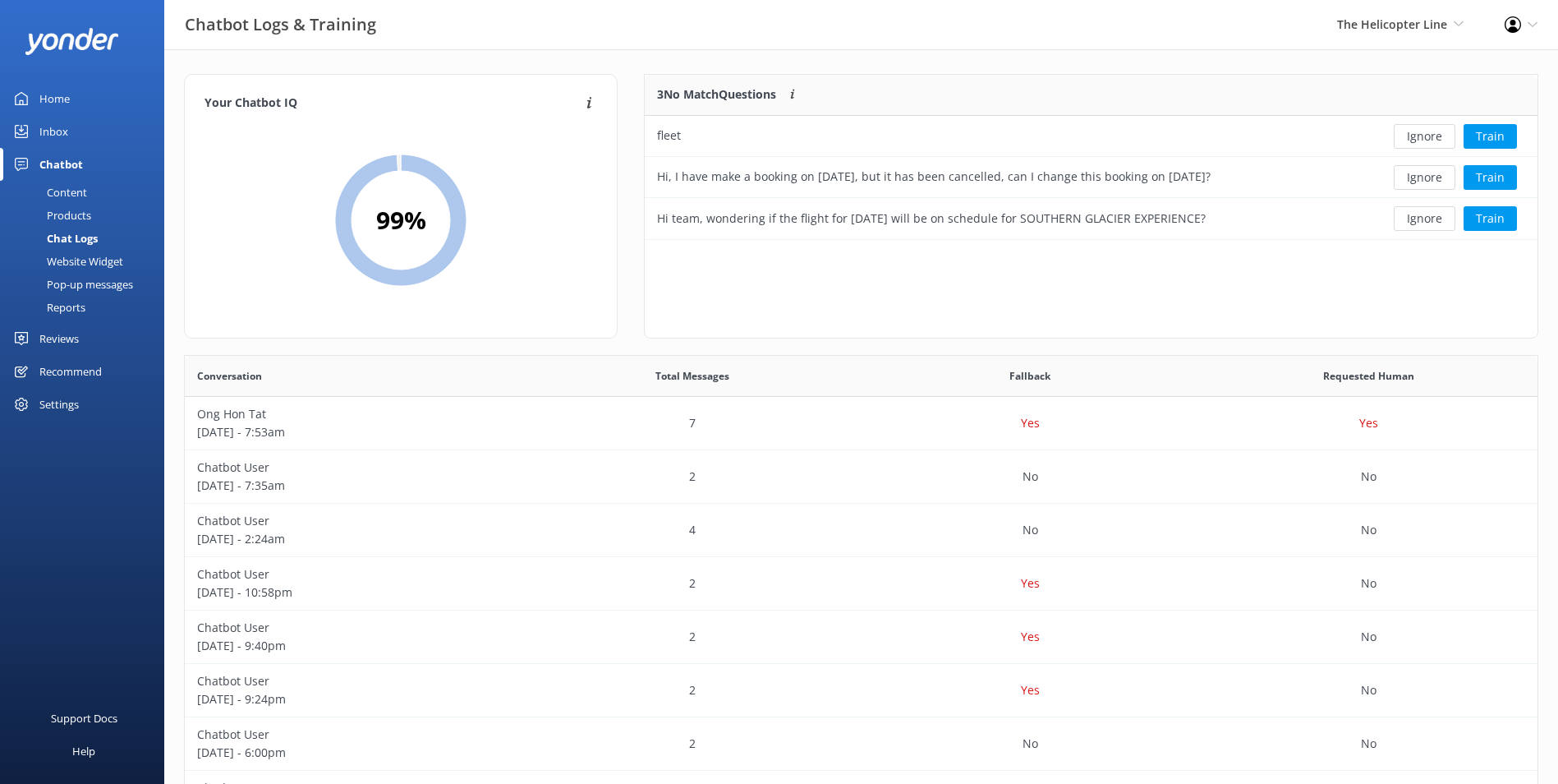
click at [1253, 142] on button "Ignore" at bounding box center [1424, 136] width 62 height 24
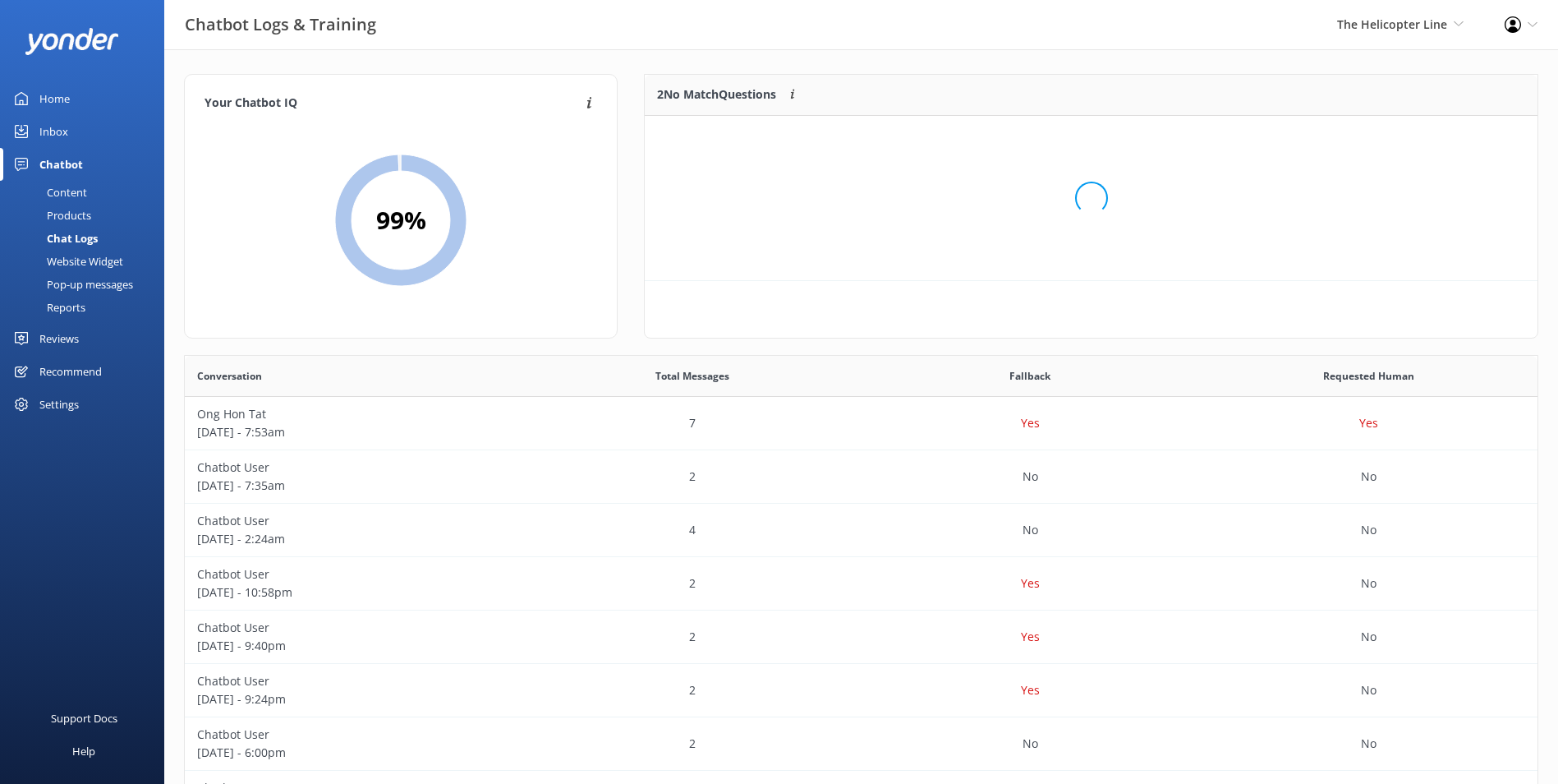
scroll to position [13, 13]
click at [1253, 142] on div "Loading.." at bounding box center [1091, 198] width 860 height 784
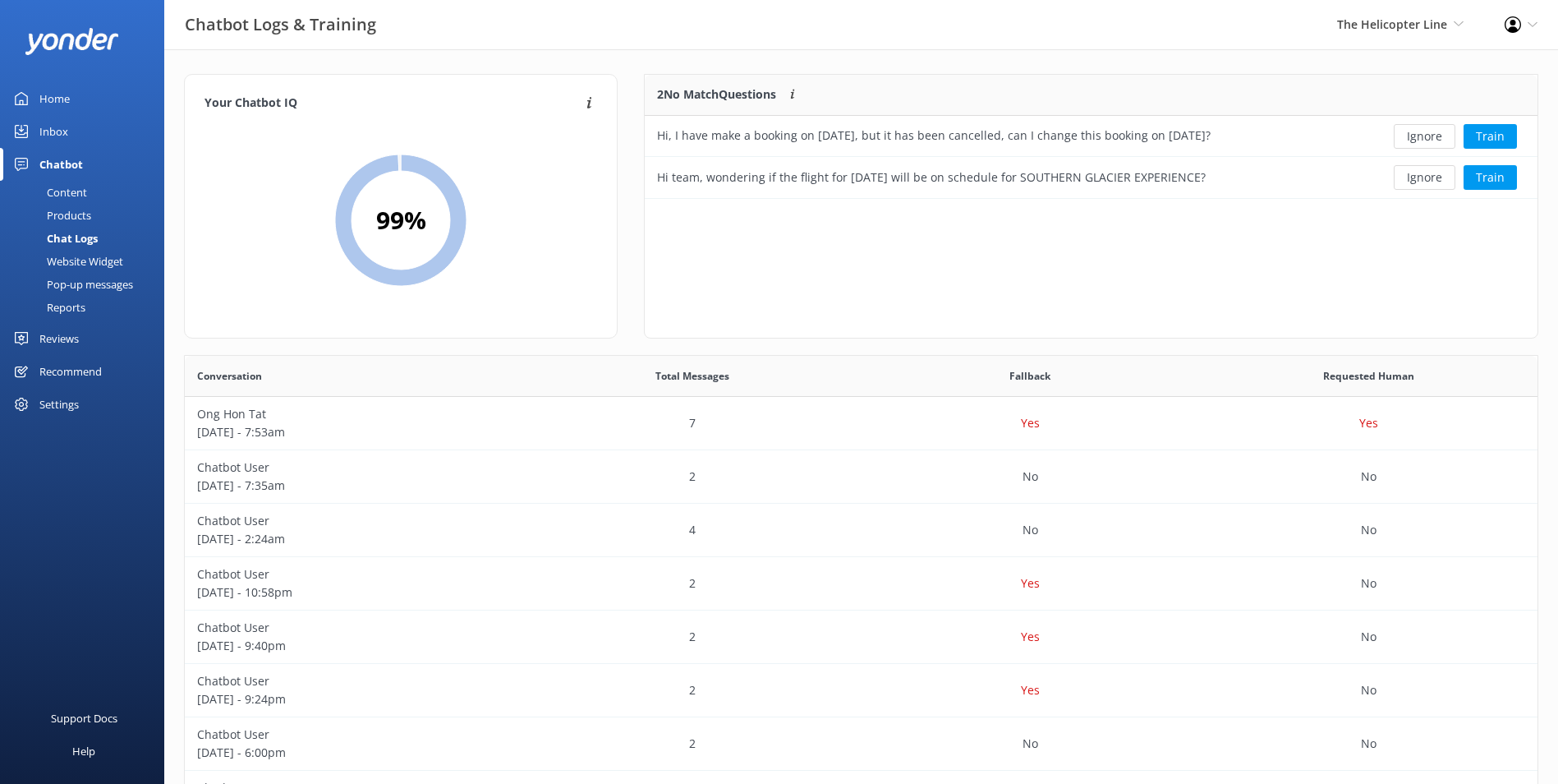
scroll to position [112, 880]
click at [1253, 142] on button "Ignore" at bounding box center [1424, 136] width 62 height 24
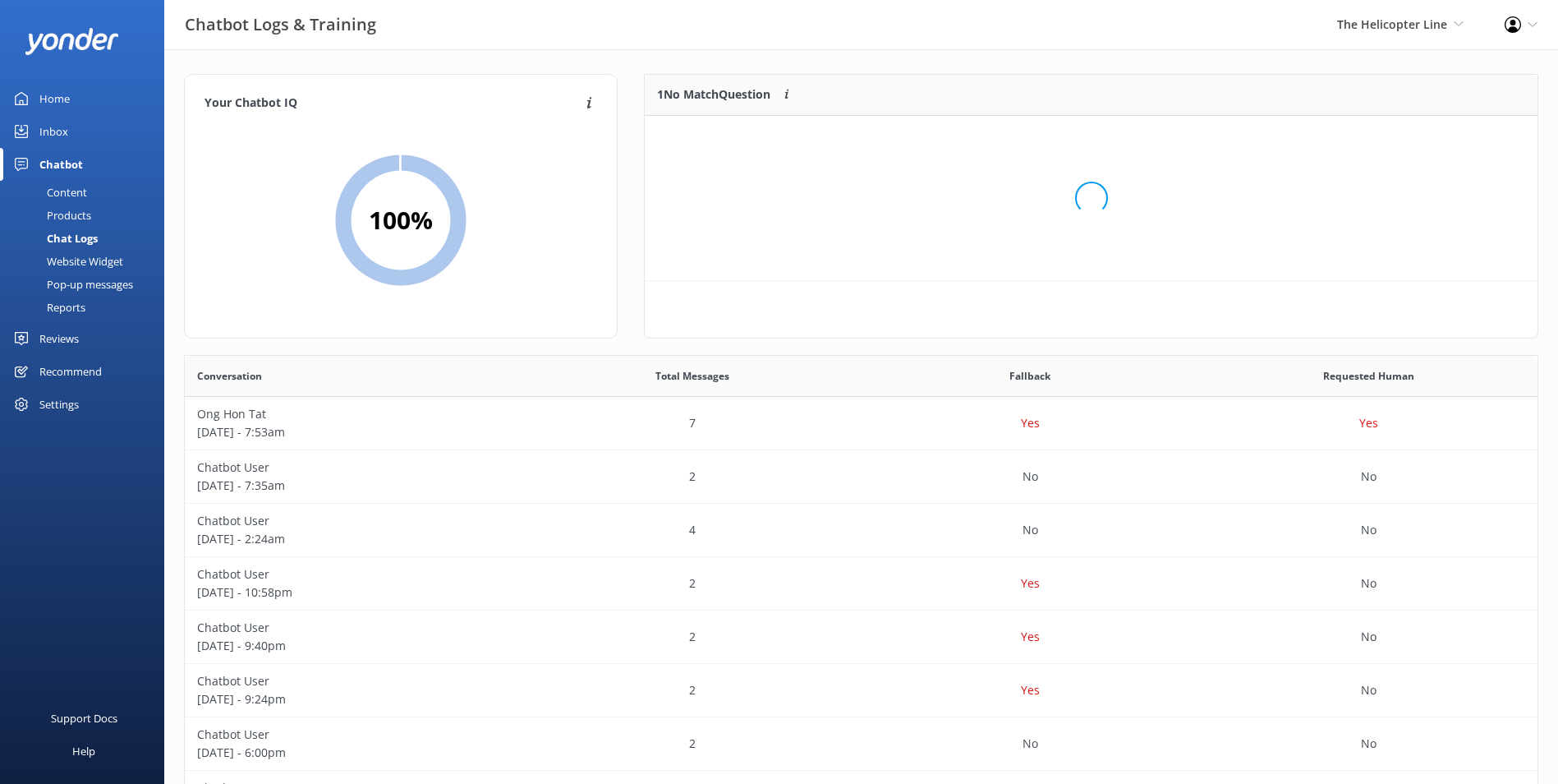
scroll to position [71, 880]
click at [1253, 142] on button "Ignore" at bounding box center [1424, 136] width 62 height 24
click at [59, 125] on div "Inbox" at bounding box center [54, 131] width 29 height 33
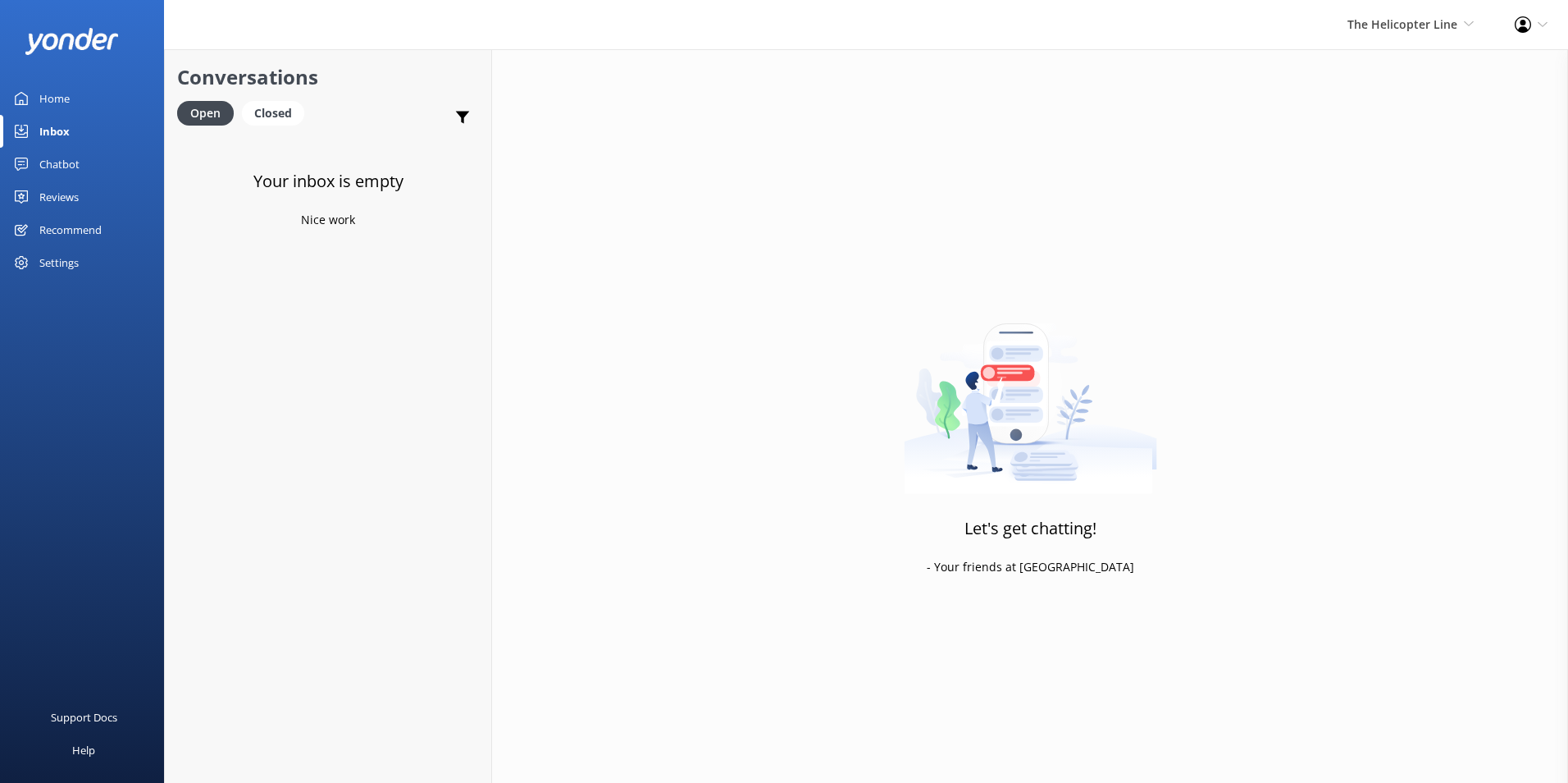
click at [1251, 32] on span "The Helicopter Line Milford Sound Scenic Flights Glacier Helicopters The Helico…" at bounding box center [1411, 24] width 126 height 18
click at [1251, 176] on link "Mitre Peak Cruises" at bounding box center [1412, 189] width 164 height 40
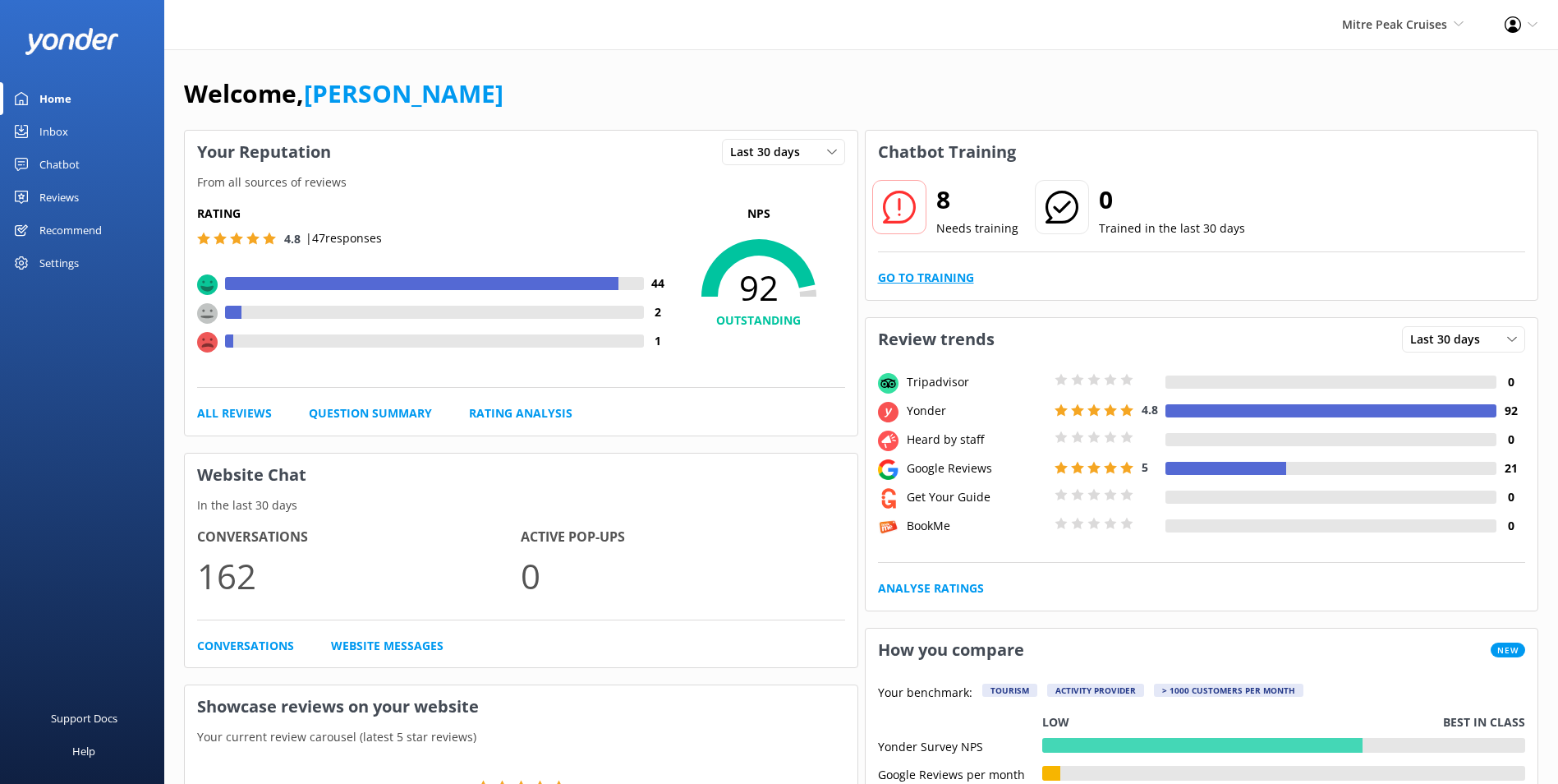
click at [931, 285] on link "Go to Training" at bounding box center [927, 277] width 96 height 18
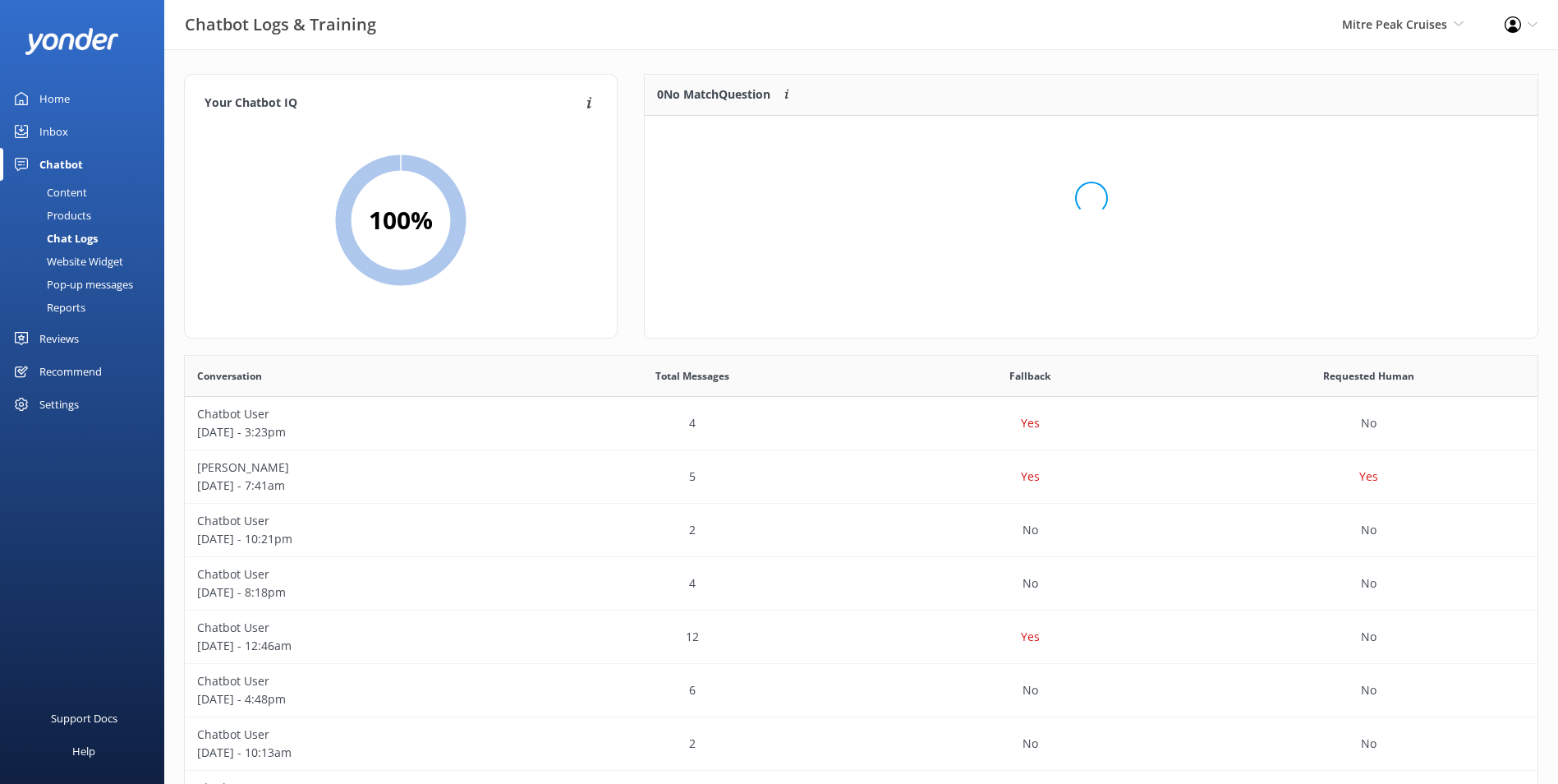
scroll to position [194, 880]
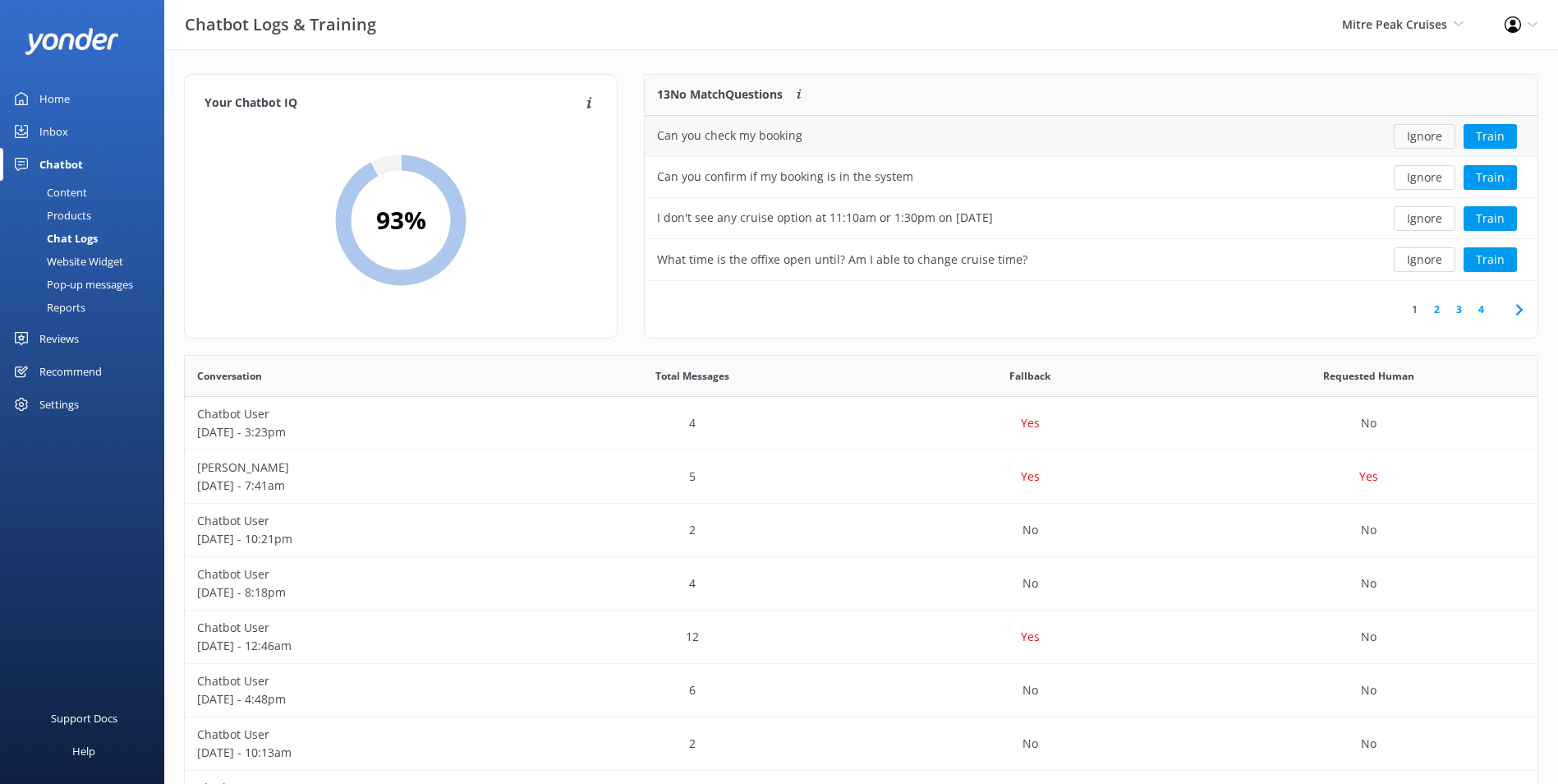
click at [1253, 136] on button "Ignore" at bounding box center [1424, 136] width 62 height 24
click at [1253, 135] on button "Ignore" at bounding box center [1424, 136] width 62 height 24
click at [1253, 134] on button "Ignore" at bounding box center [1424, 136] width 62 height 24
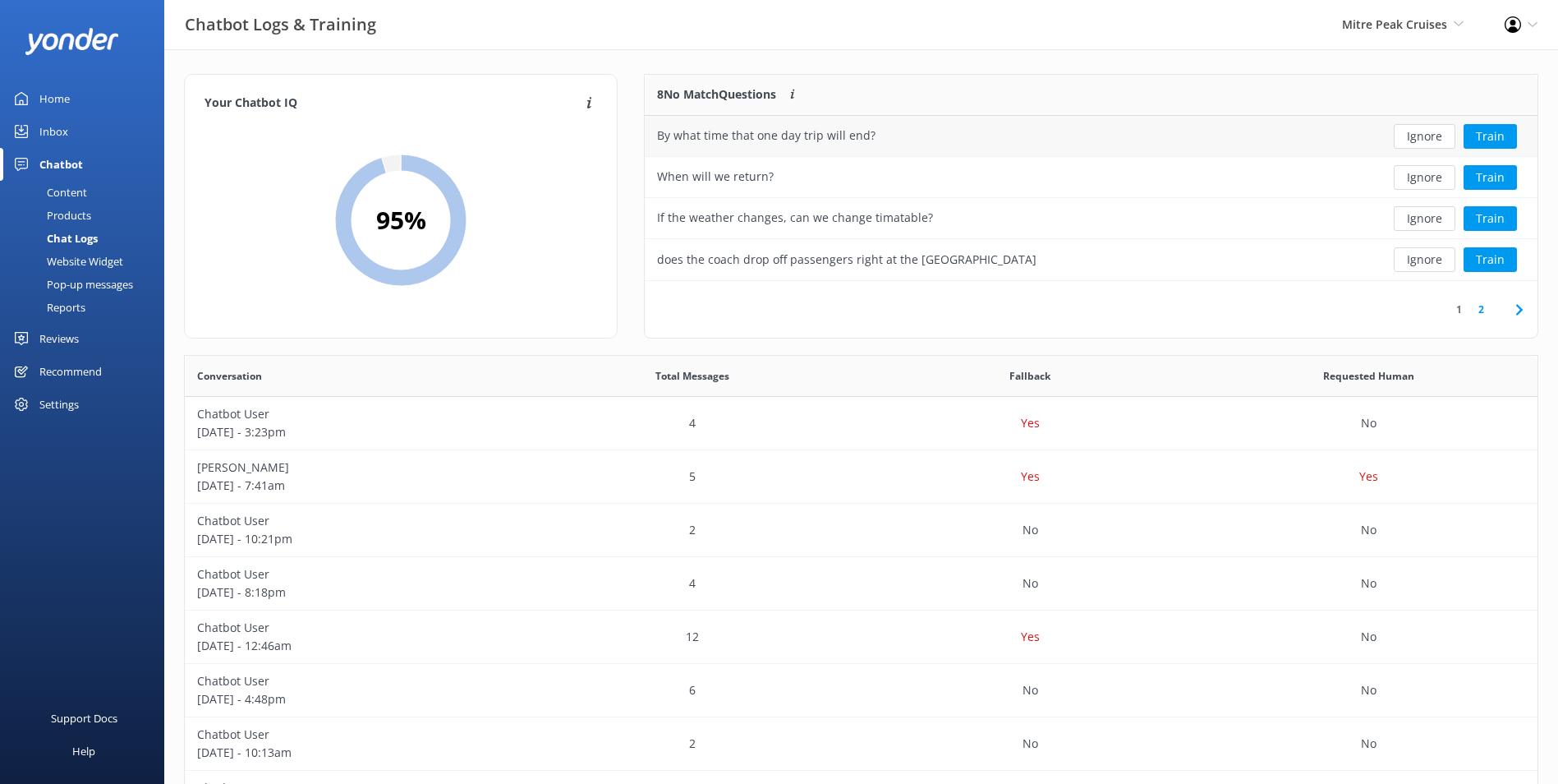
click at [1253, 133] on button "Ignore" at bounding box center [1424, 136] width 62 height 24
click at [1253, 132] on button "Ignore" at bounding box center [1424, 136] width 62 height 24
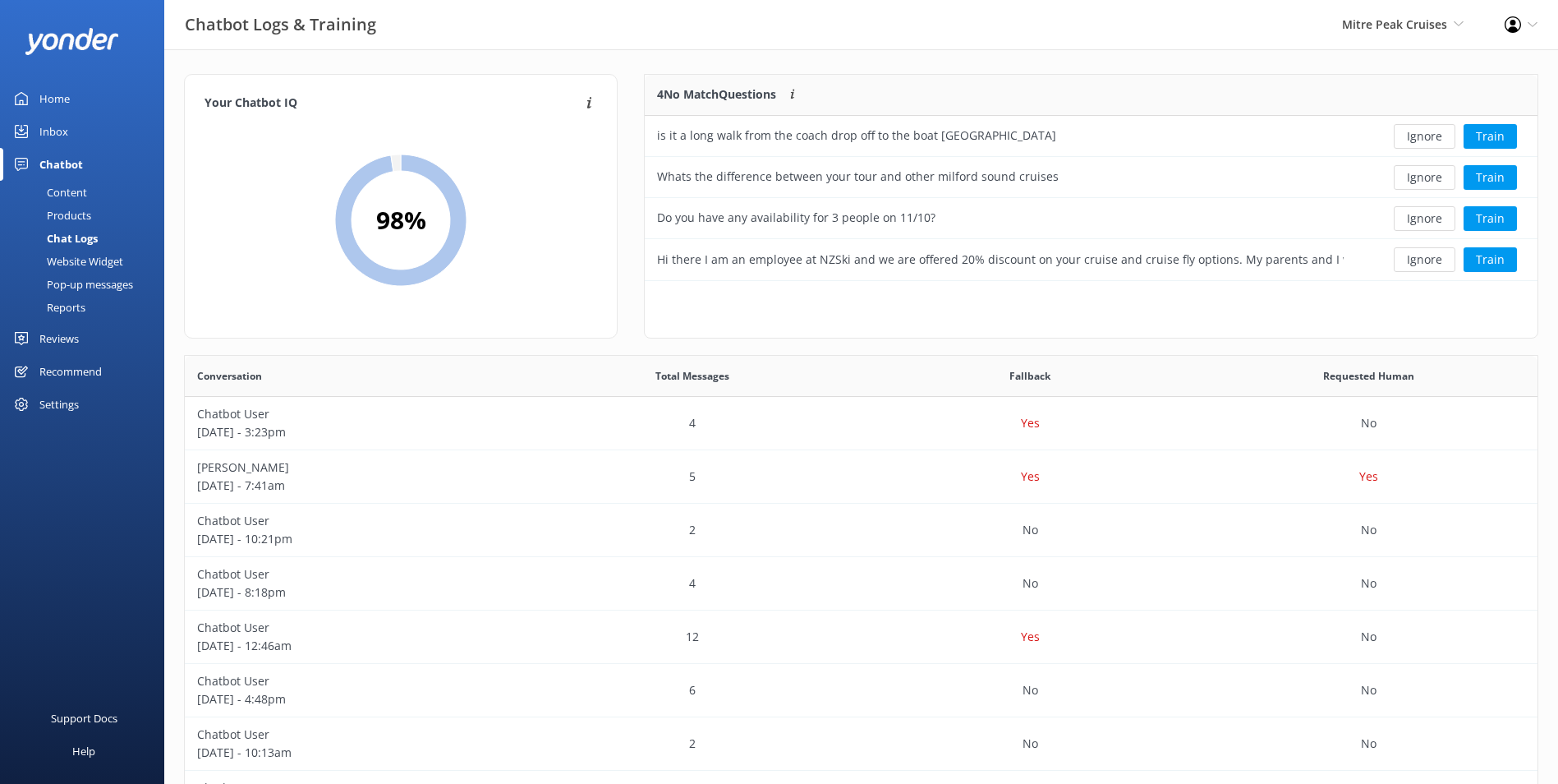
click at [1253, 132] on button "Ignore" at bounding box center [1424, 136] width 62 height 24
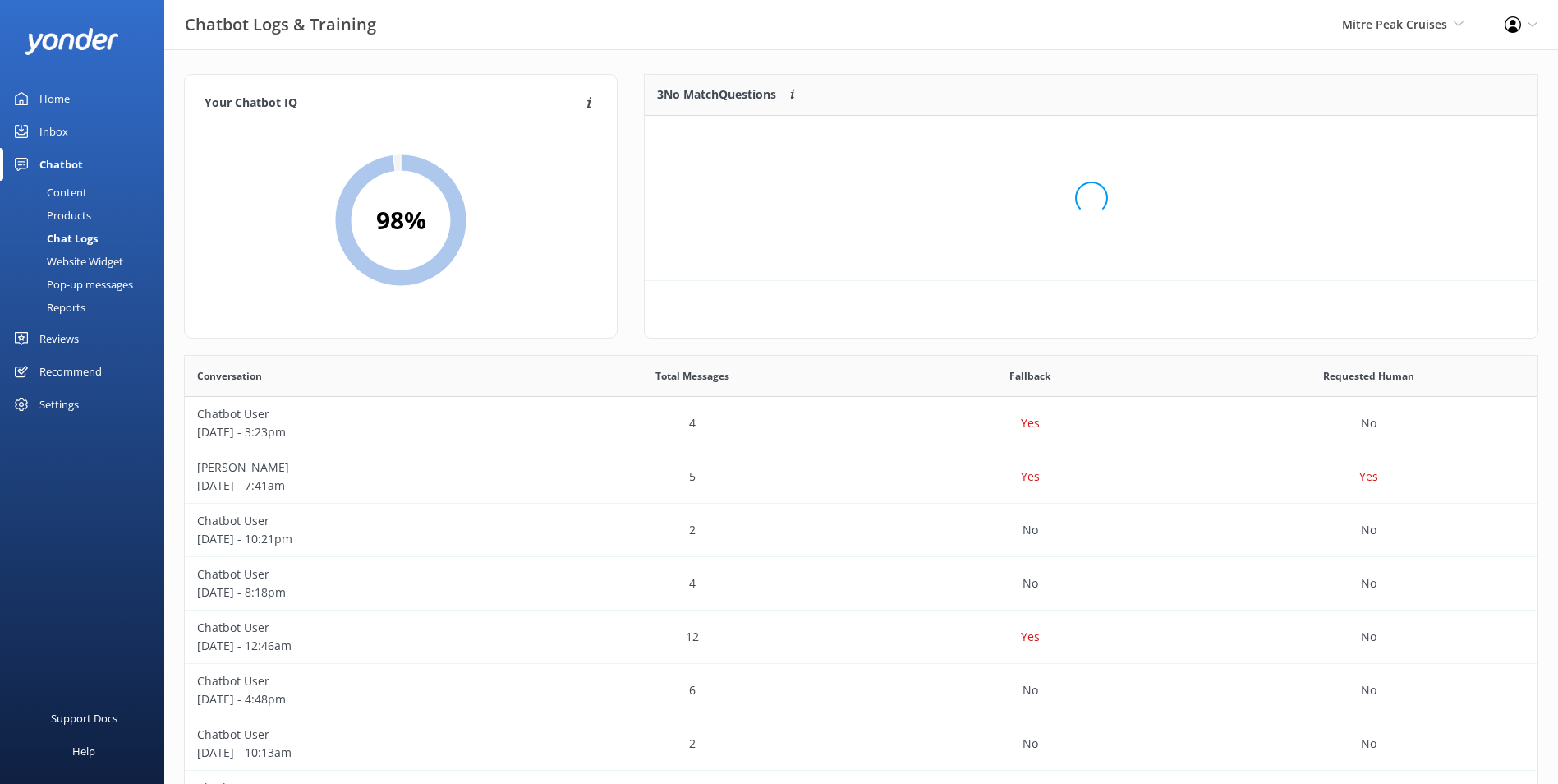
scroll to position [153, 880]
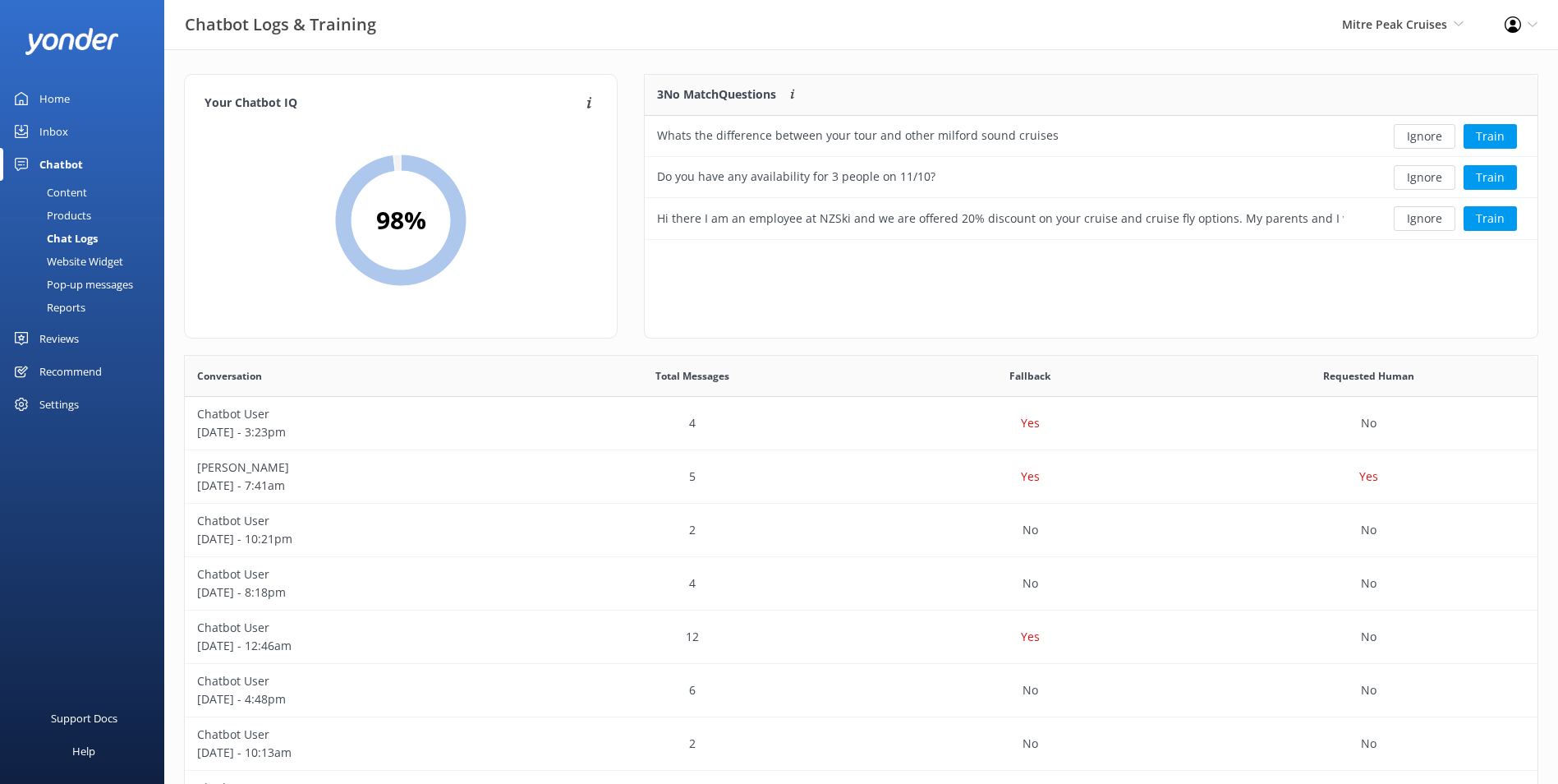
click at [1253, 132] on button "Ignore" at bounding box center [1424, 136] width 62 height 24
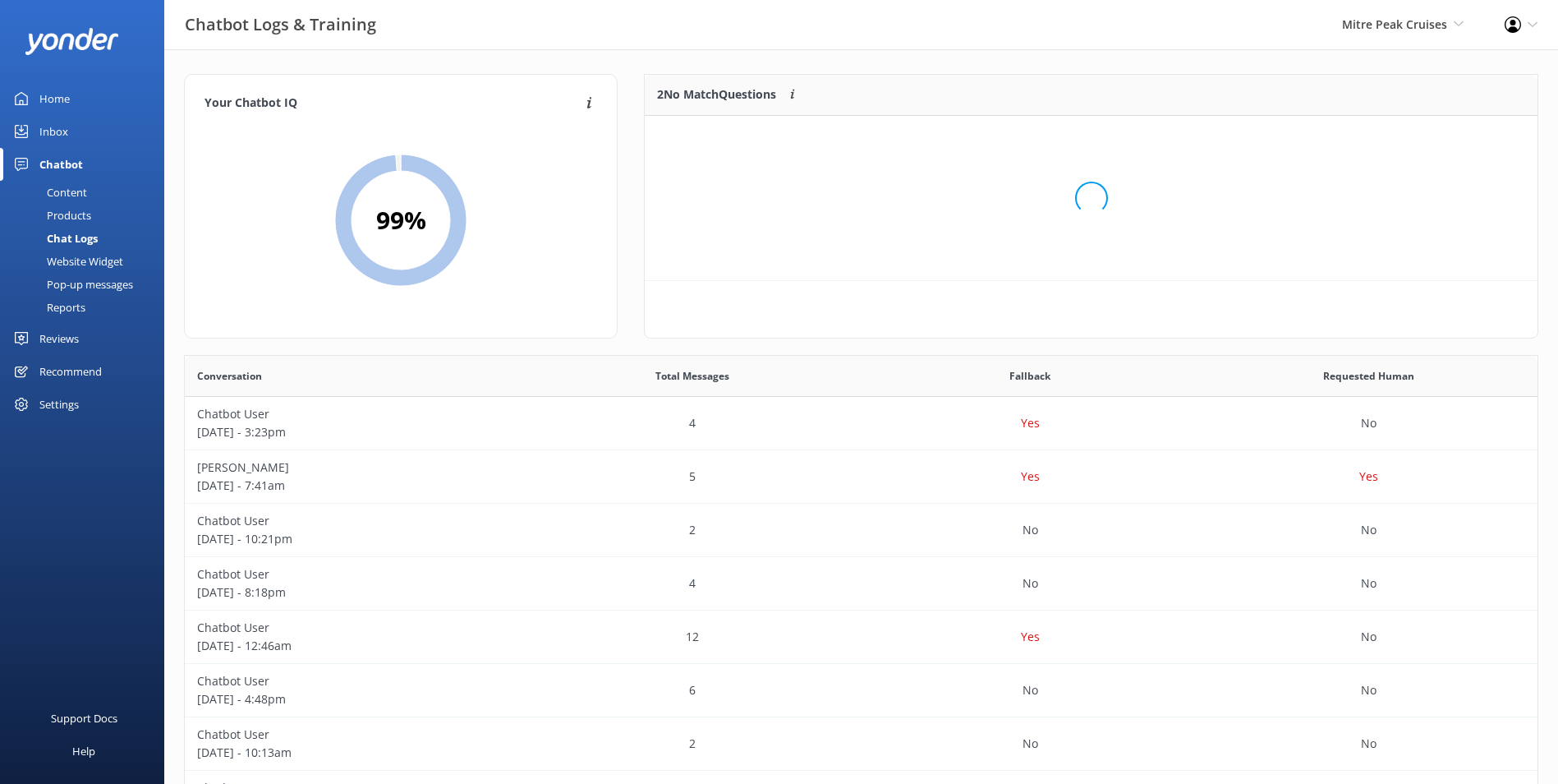
scroll to position [112, 880]
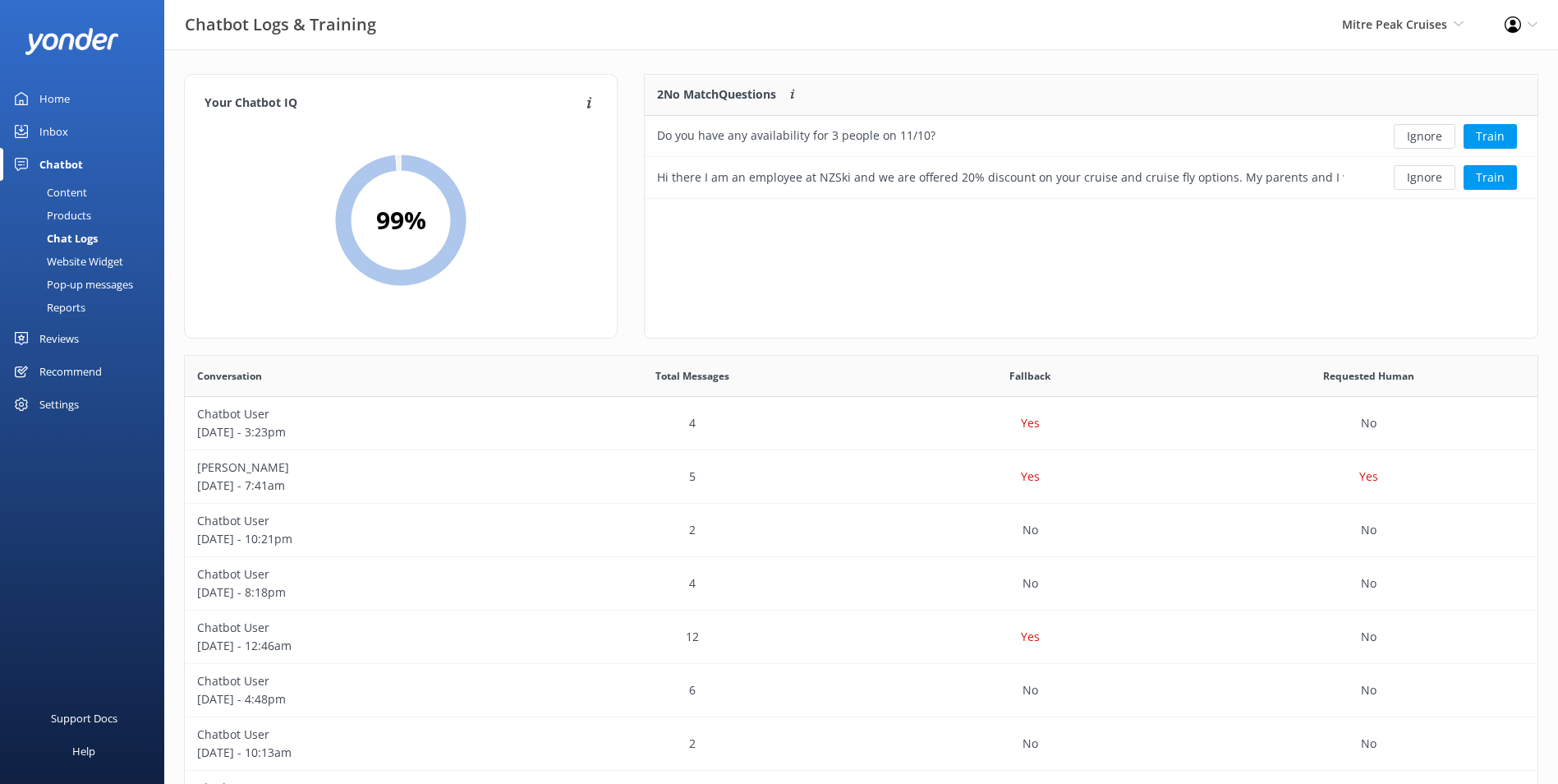
click at [1253, 132] on button "Ignore" at bounding box center [1424, 136] width 62 height 24
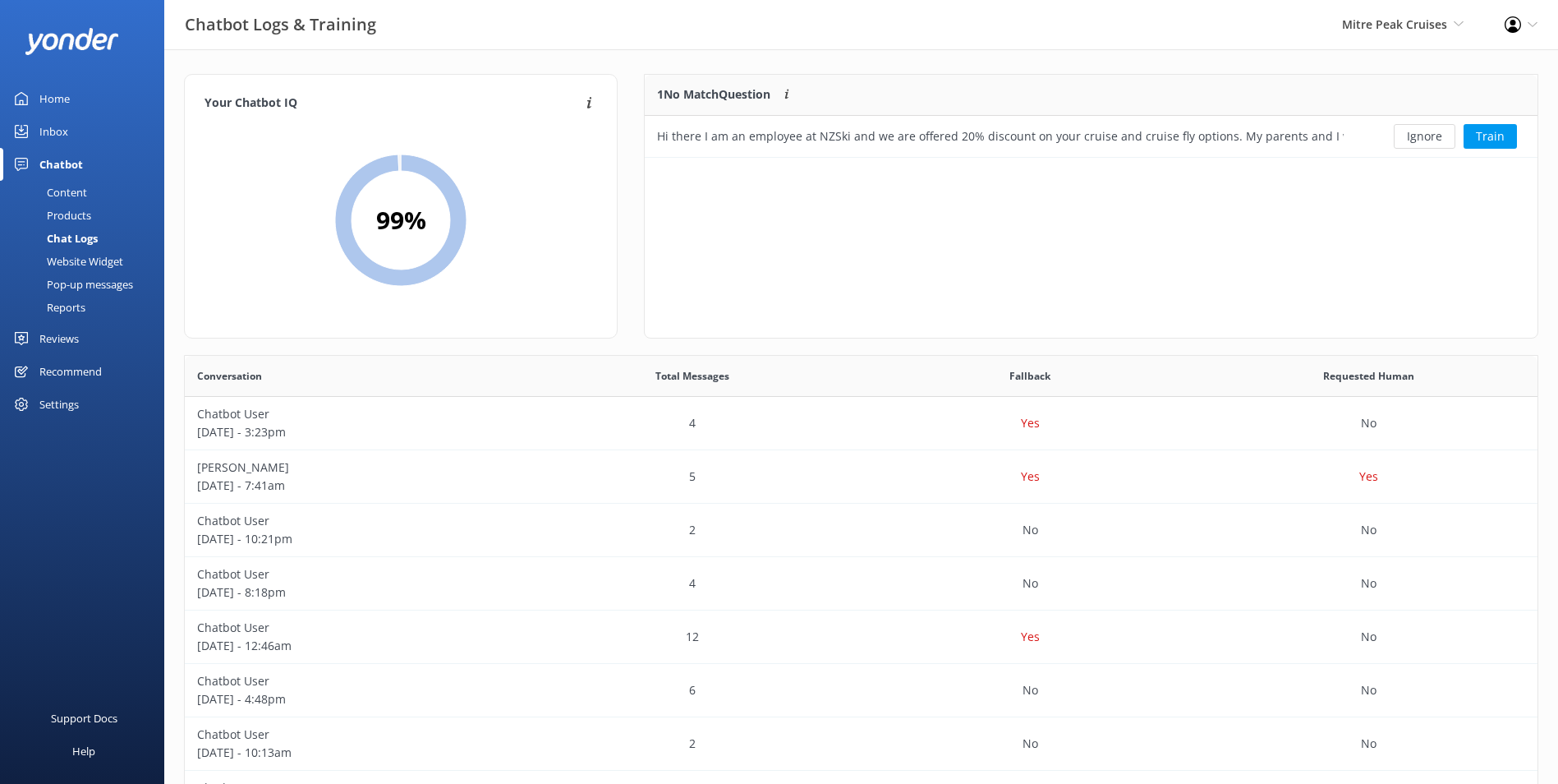
scroll to position [71, 880]
click at [1253, 132] on button "Ignore" at bounding box center [1424, 136] width 62 height 24
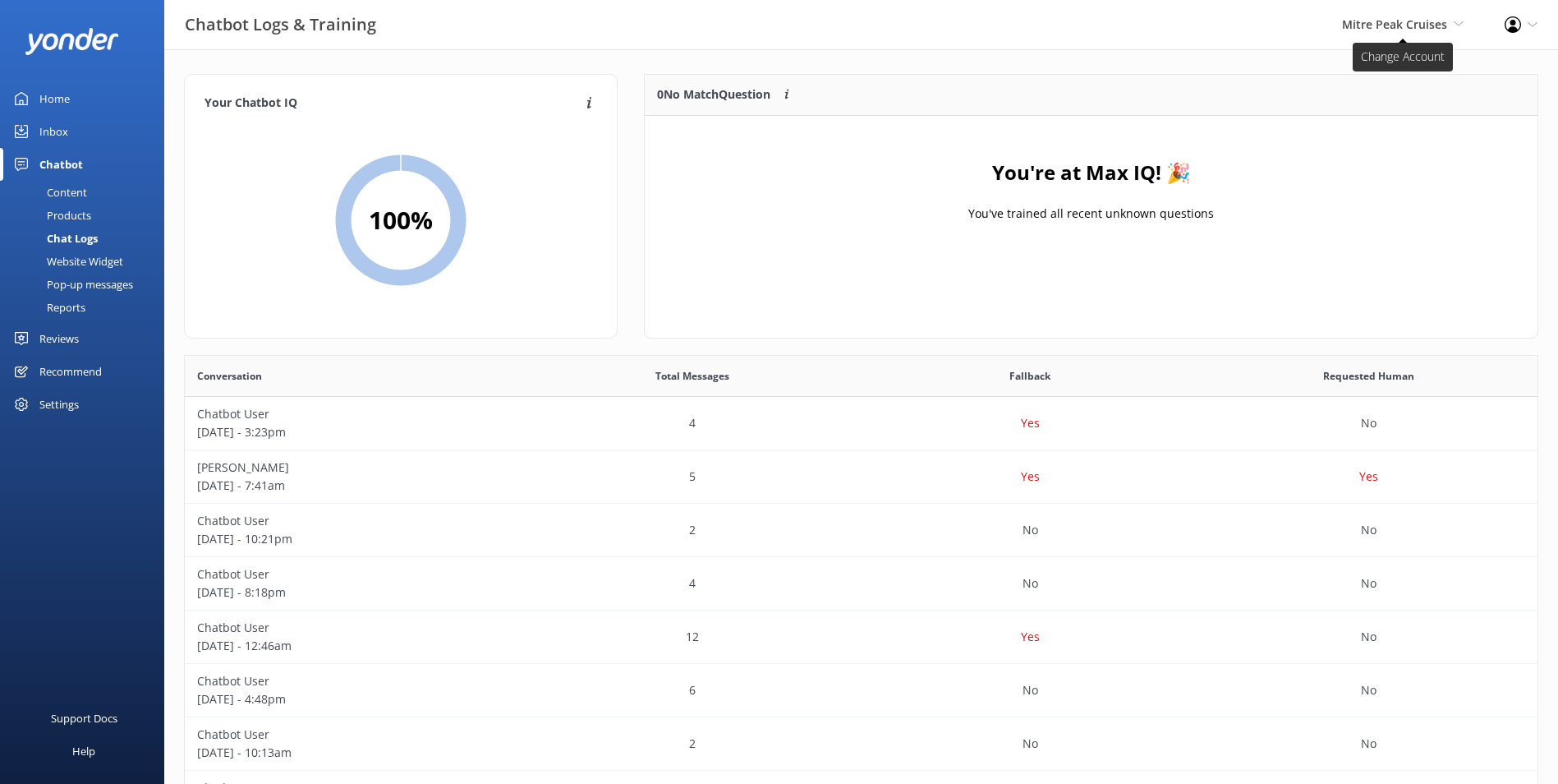
click at [1253, 24] on span "Mitre Peak Cruises" at bounding box center [1394, 24] width 105 height 16
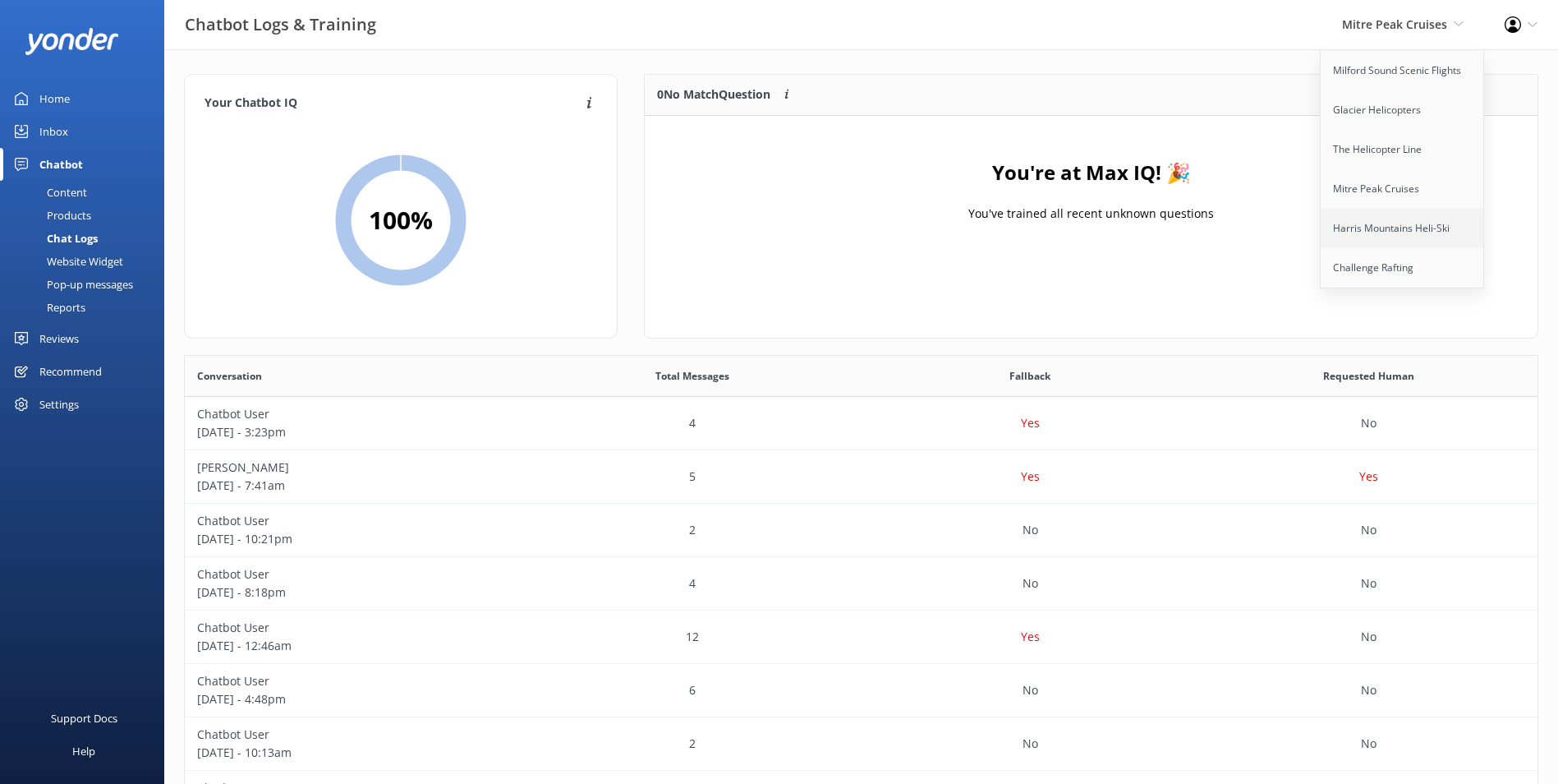
click at [1253, 238] on link "Harris Mountains Heli-Ski" at bounding box center [1403, 228] width 164 height 40
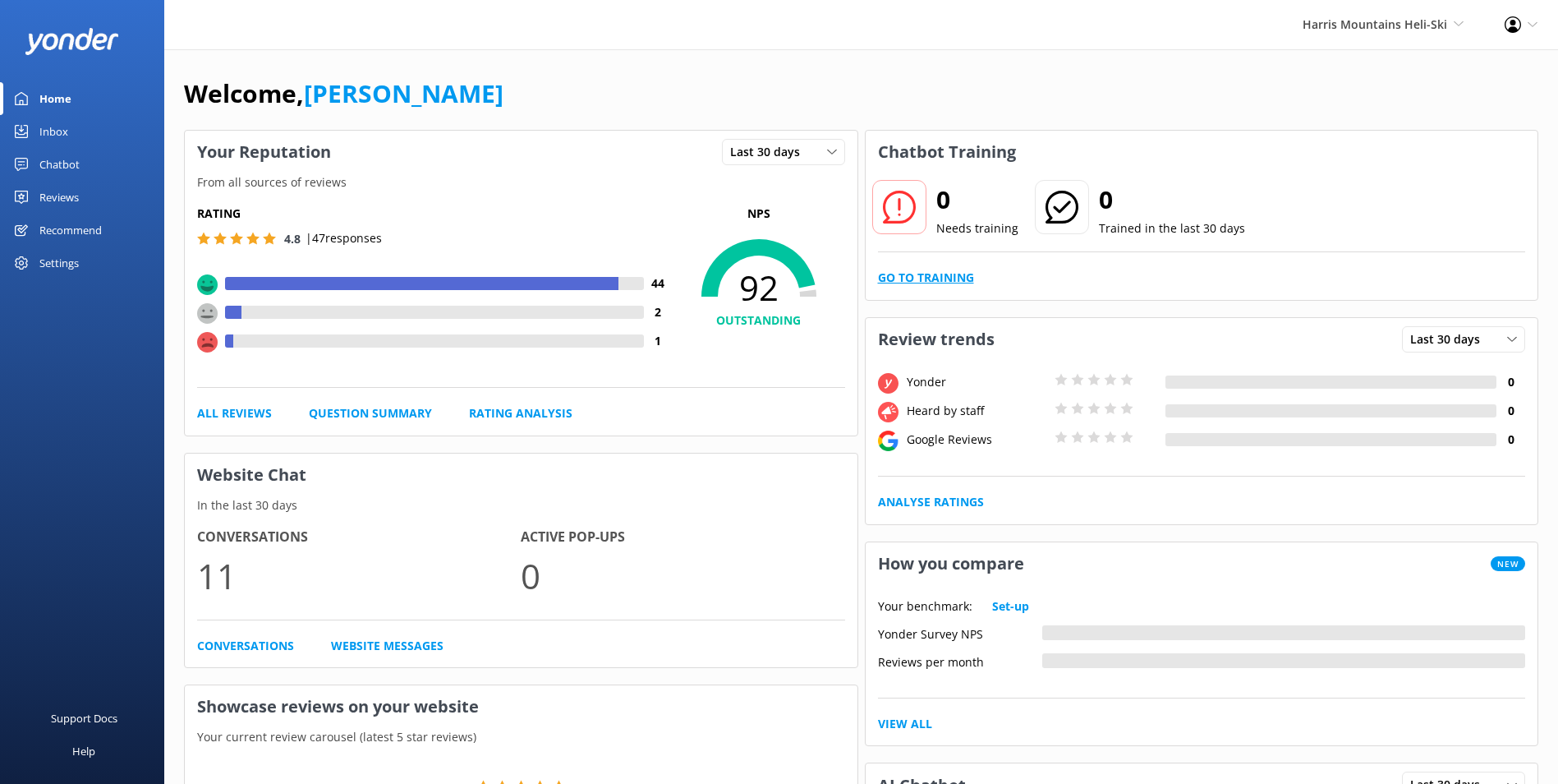
click at [921, 282] on link "Go to Training" at bounding box center [927, 277] width 96 height 18
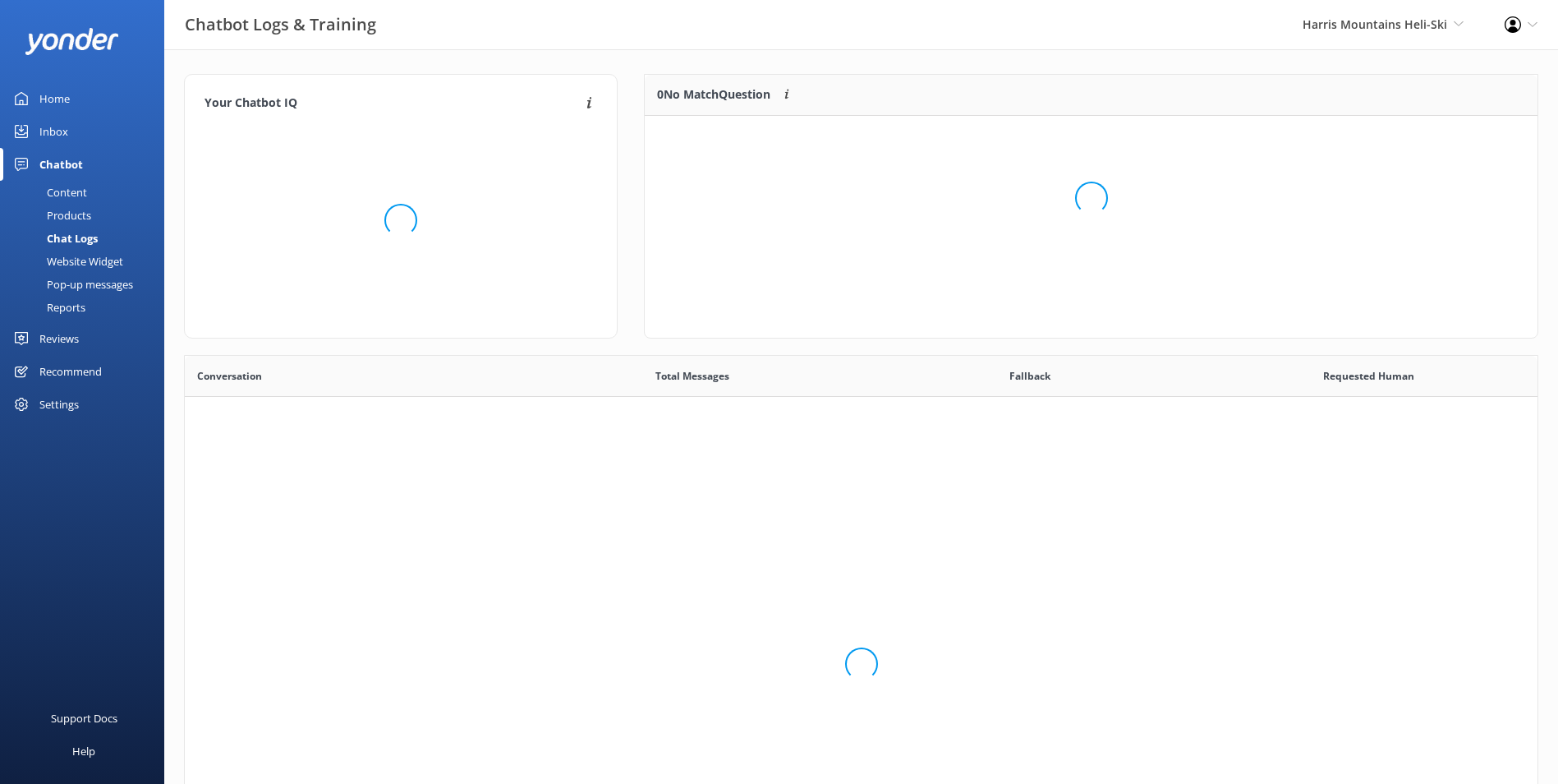
scroll to position [563, 1340]
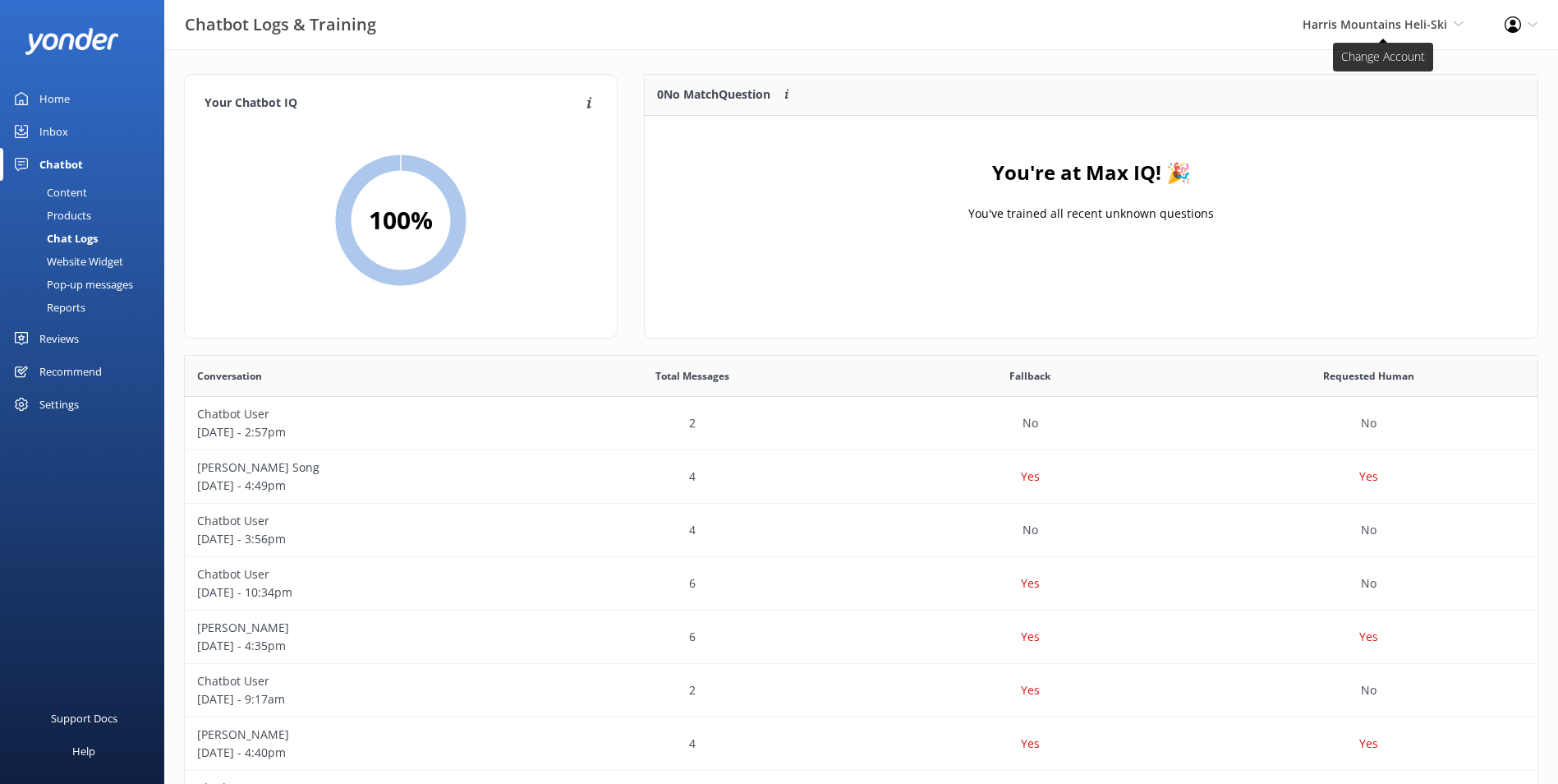
click at [1253, 26] on span "Harris Mountains Heli-Ski" at bounding box center [1374, 24] width 144 height 16
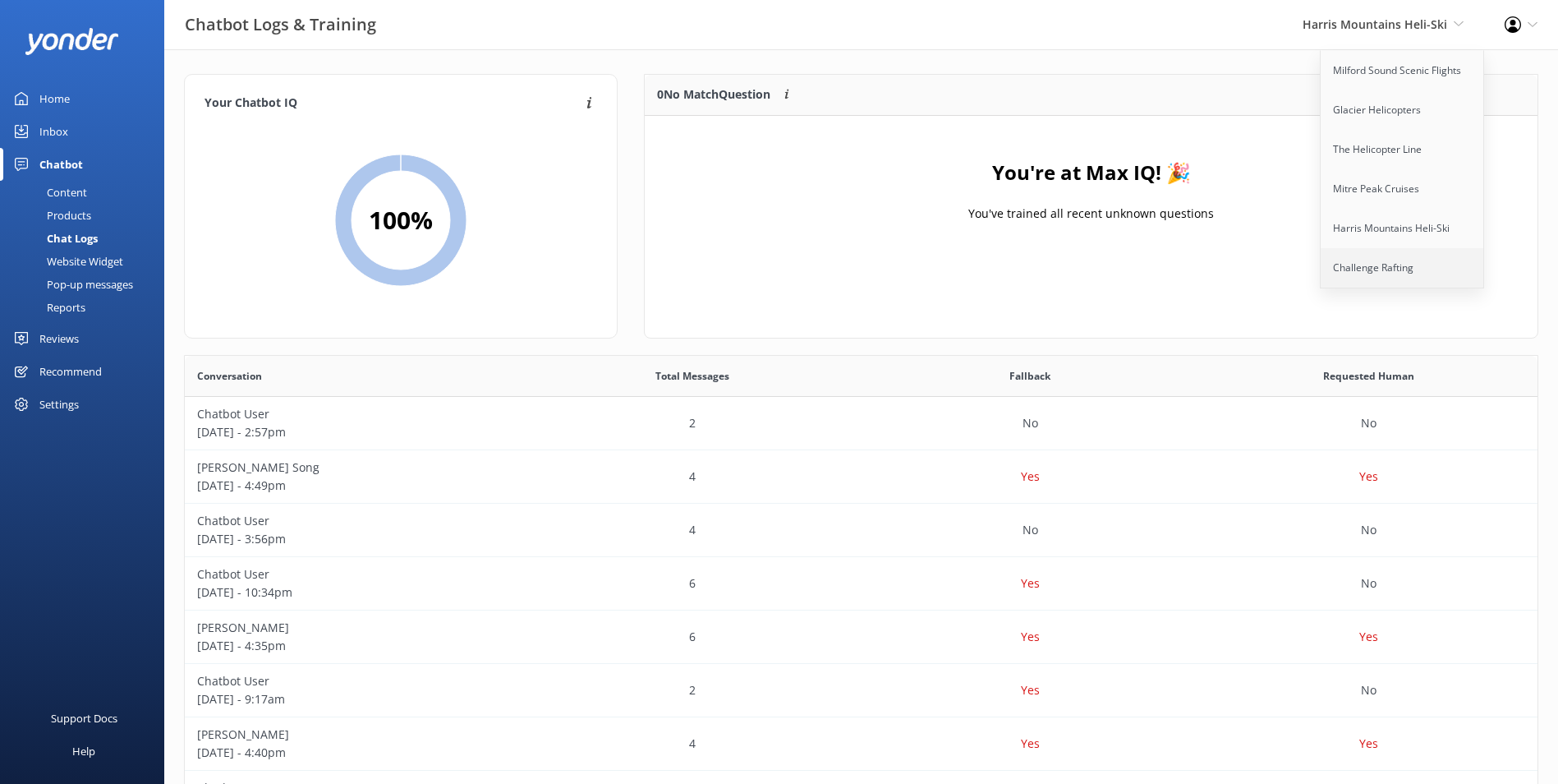
click at [1253, 277] on link "Challenge Rafting" at bounding box center [1403, 267] width 164 height 40
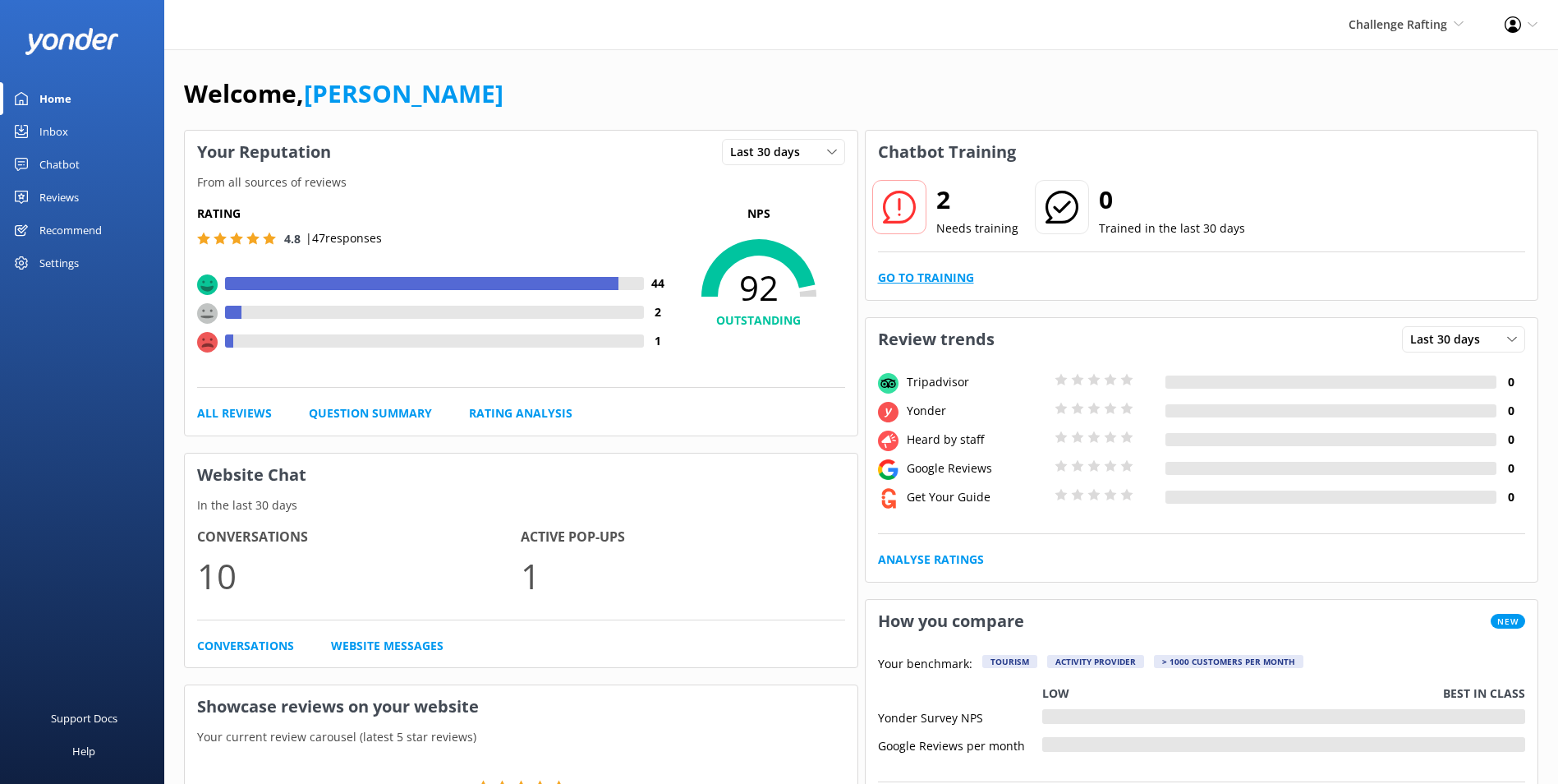
drag, startPoint x: 954, startPoint y: 262, endPoint x: 959, endPoint y: 272, distance: 11.2
click at [954, 266] on div "2 Needs training 0 Trained in the last 30 days Go to Training" at bounding box center [1202, 237] width 673 height 126
click at [959, 272] on link "Go to Training" at bounding box center [927, 277] width 96 height 18
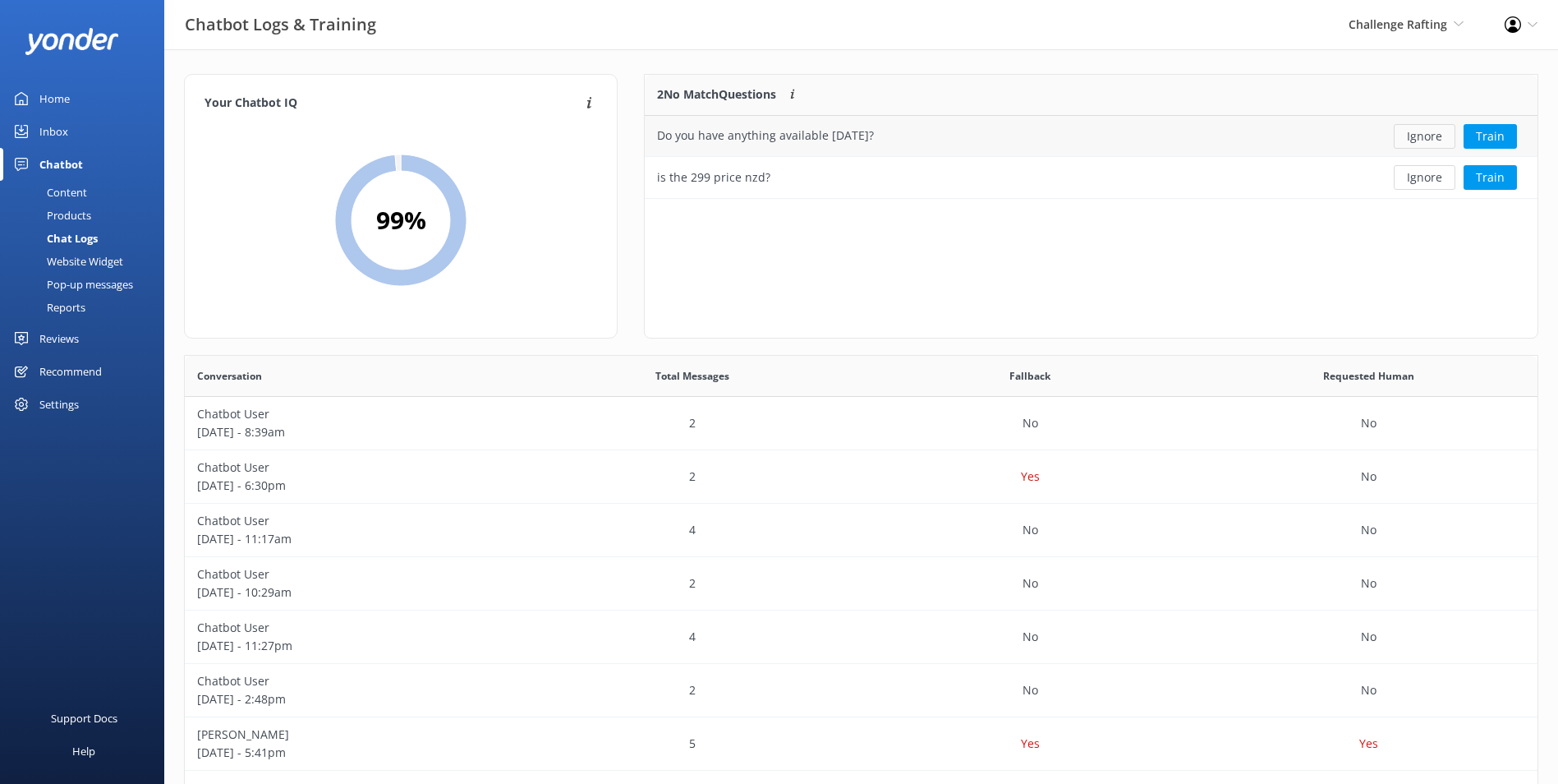
click at [1253, 139] on button "Ignore" at bounding box center [1424, 136] width 62 height 24
click at [1253, 141] on button "Ignore" at bounding box center [1424, 136] width 62 height 24
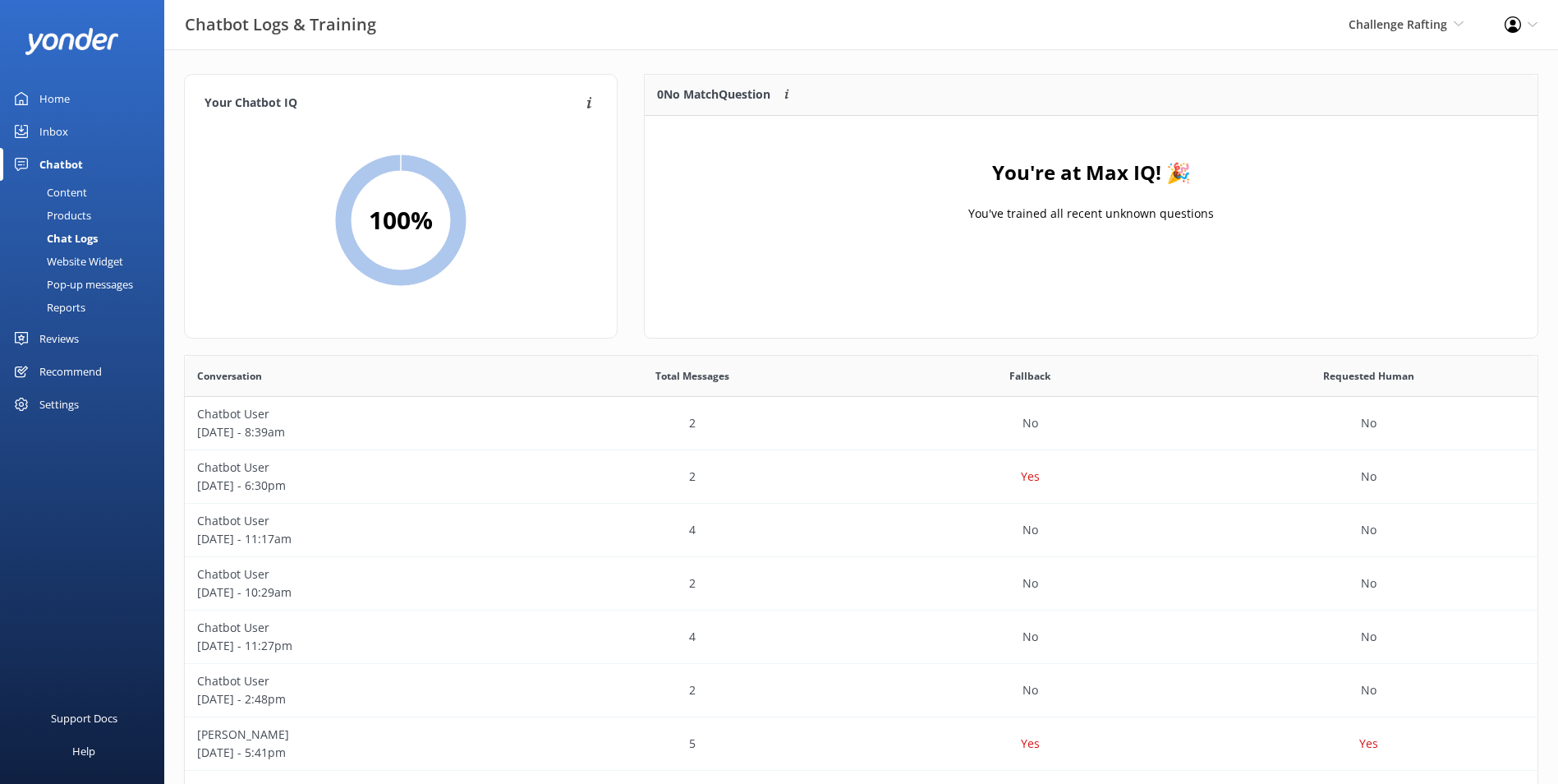
drag, startPoint x: 52, startPoint y: 98, endPoint x: 71, endPoint y: 99, distance: 19.0
click at [51, 98] on div "Home" at bounding box center [55, 98] width 30 height 33
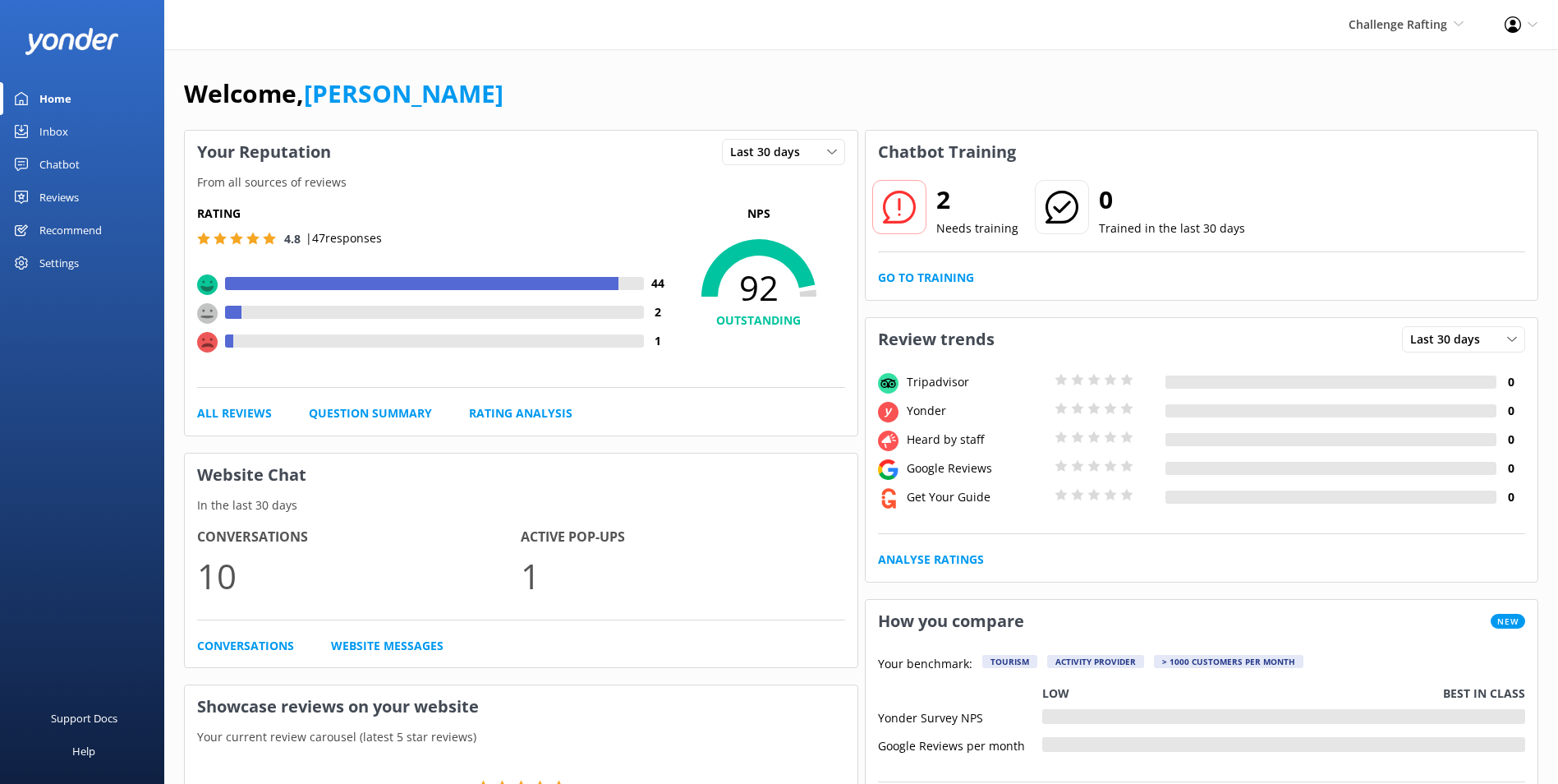
click at [102, 142] on link "Inbox" at bounding box center [82, 131] width 164 height 33
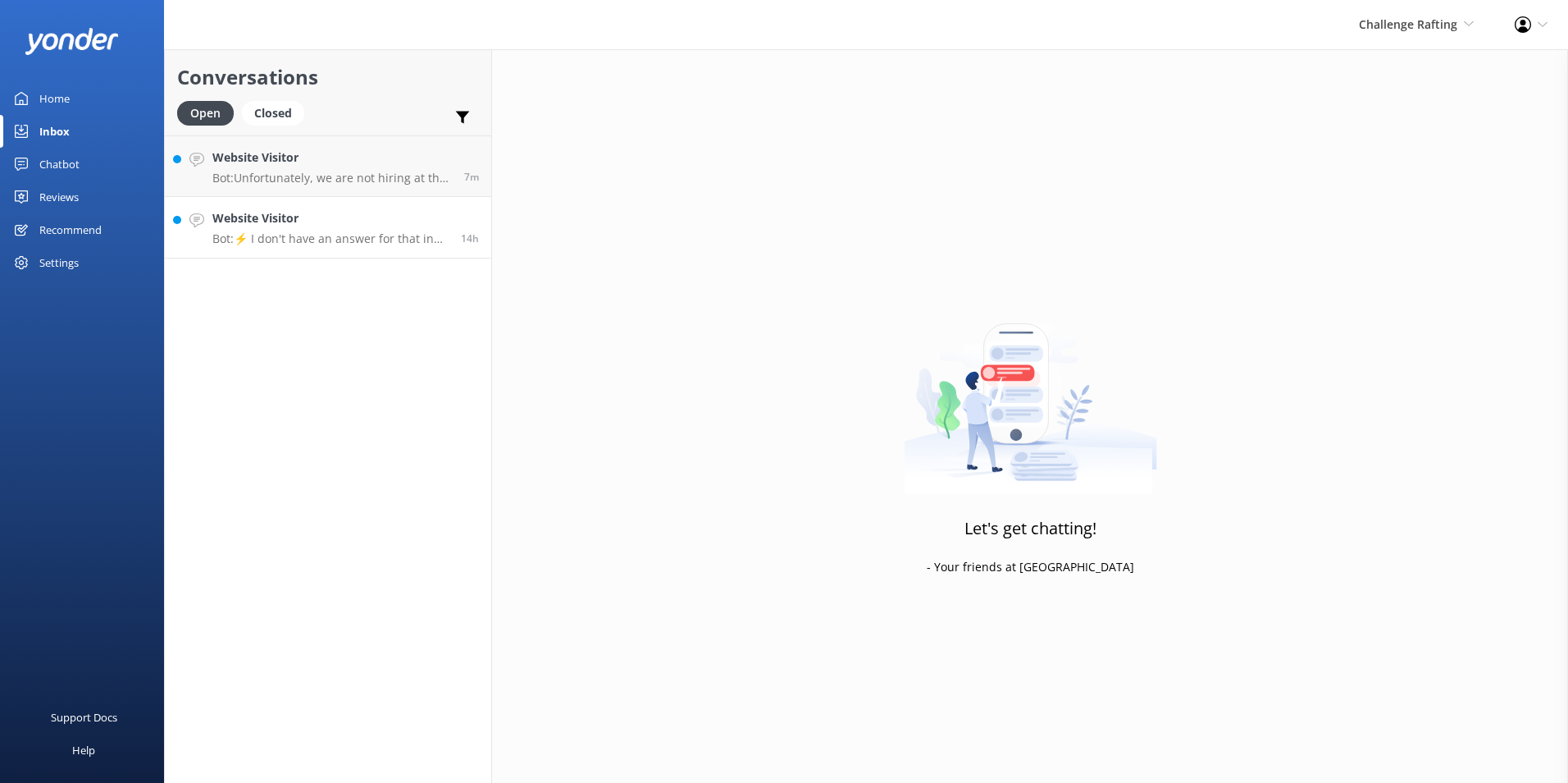
click at [293, 216] on h4 "Website Visitor" at bounding box center [330, 217] width 237 height 18
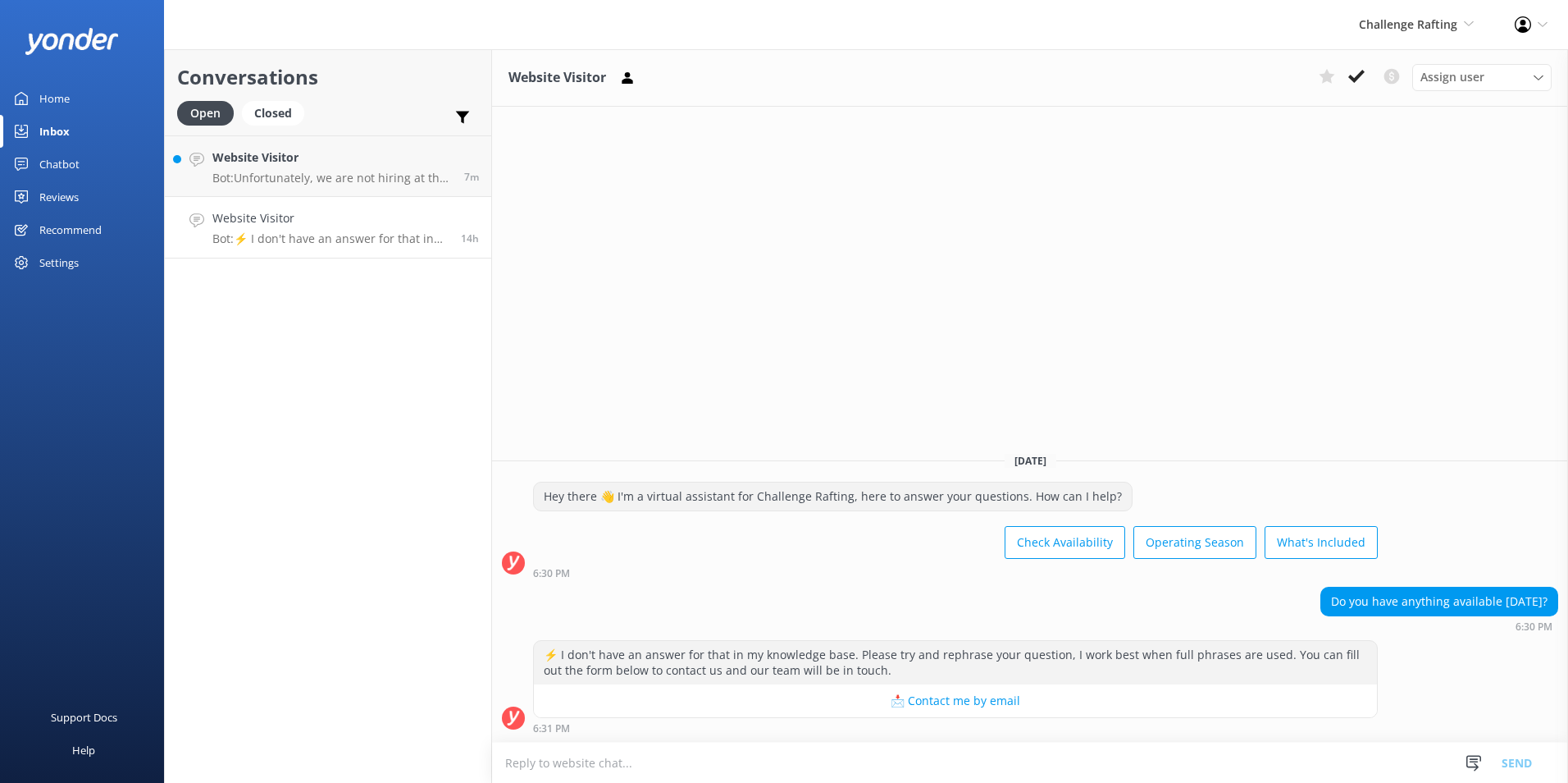
click at [1251, 71] on icon at bounding box center [1356, 76] width 16 height 16
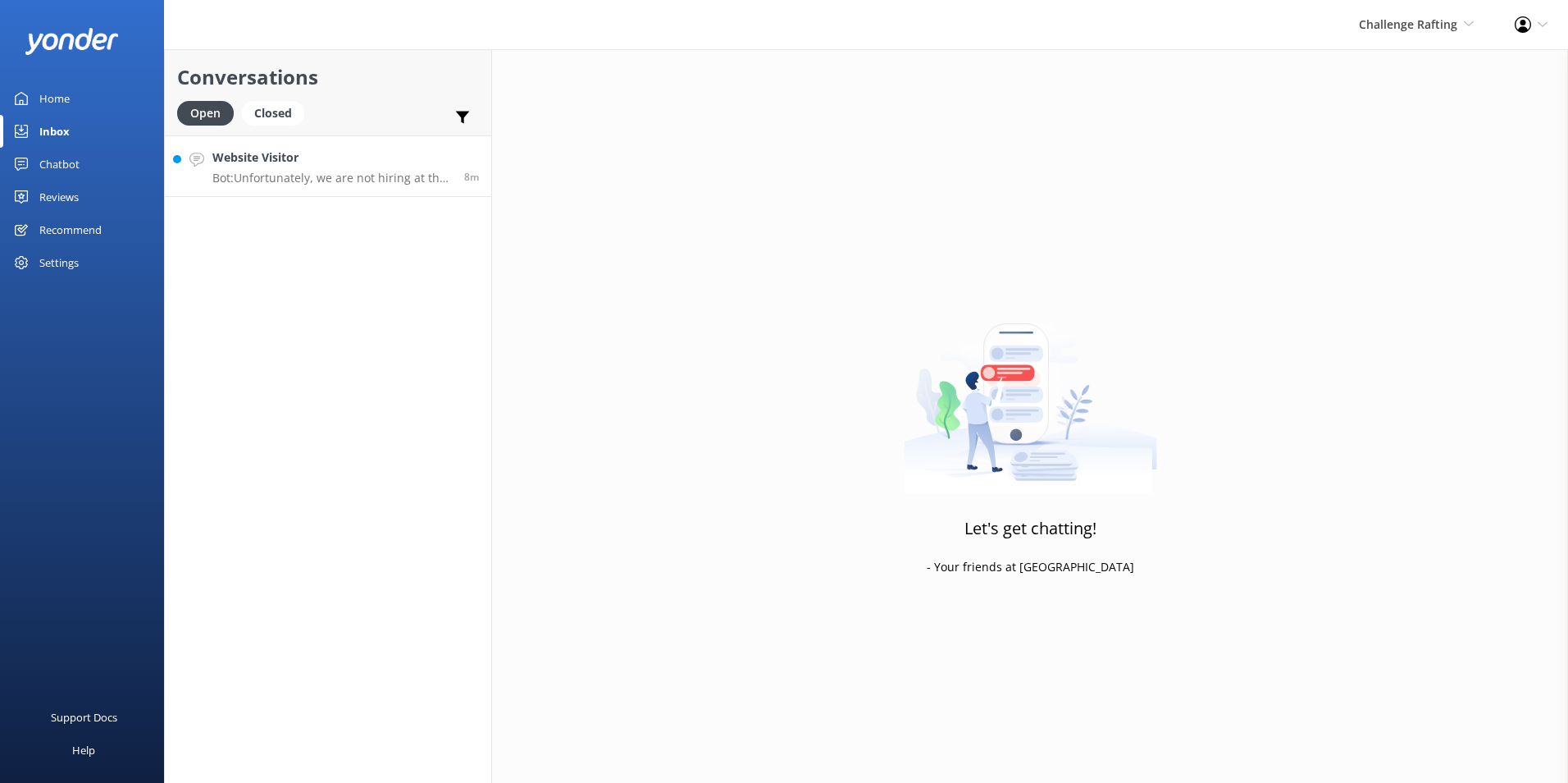
click at [416, 176] on p "Bot: Unfortunately, we are not hiring at the moment." at bounding box center [332, 178] width 240 height 15
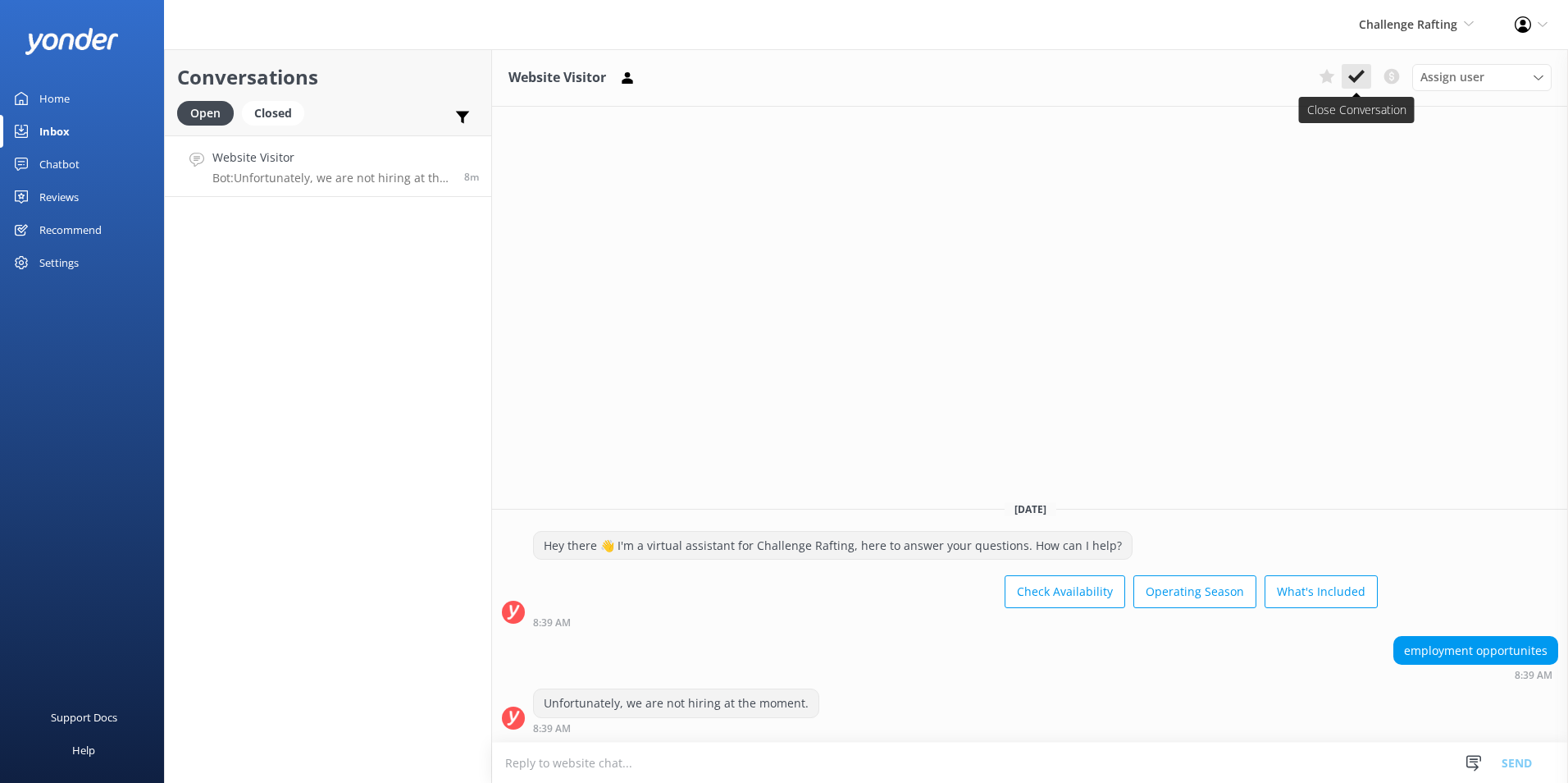
click at [1251, 70] on icon at bounding box center [1356, 76] width 16 height 16
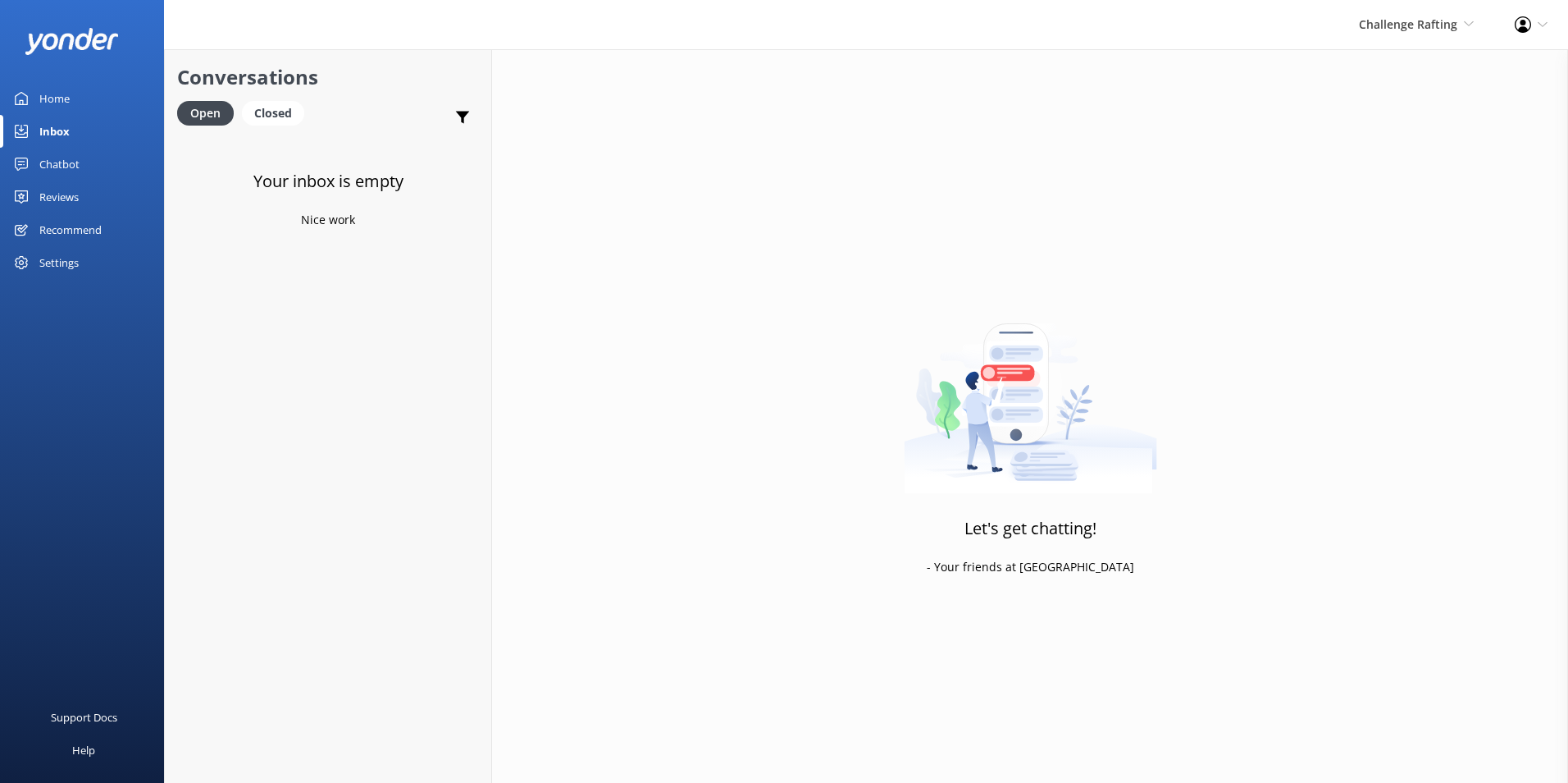
drag, startPoint x: 113, startPoint y: 83, endPoint x: 122, endPoint y: 80, distance: 9.5
click at [112, 83] on link "Home" at bounding box center [82, 98] width 164 height 33
